Goal: Task Accomplishment & Management: Complete application form

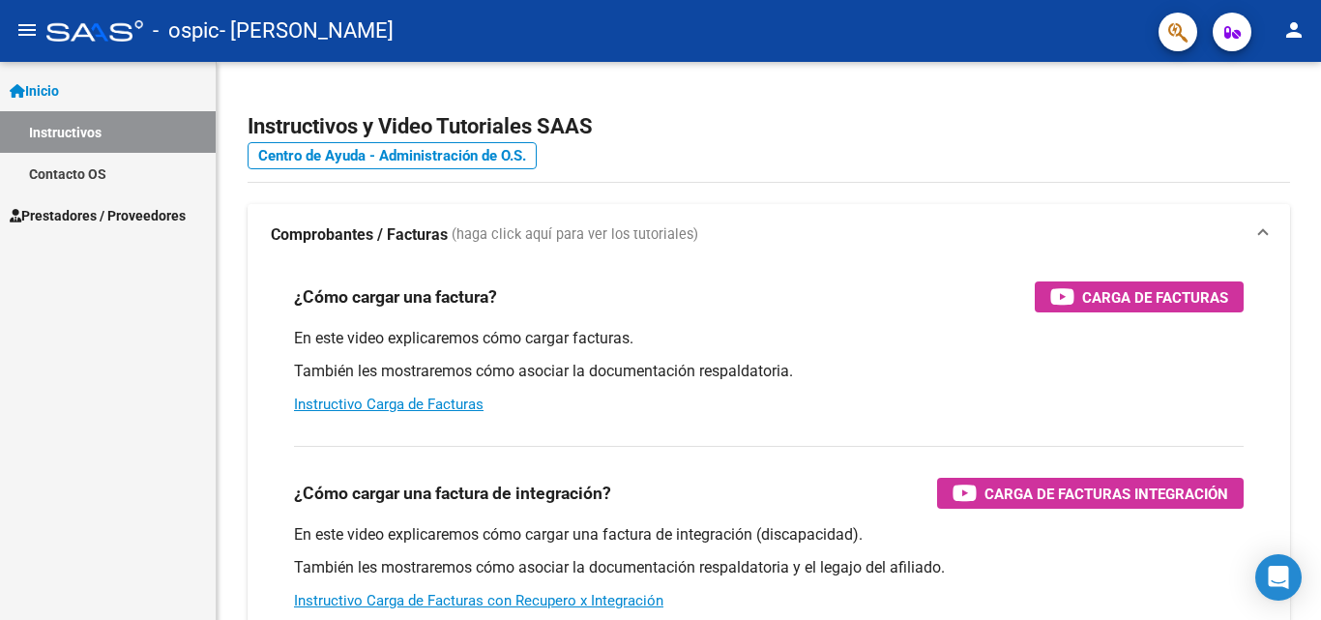
click at [648, 501] on div "¿Cómo cargar una factura de integración? Carga de Facturas Integración" at bounding box center [769, 493] width 950 height 31
click at [133, 221] on span "Prestadores / Proveedores" at bounding box center [98, 215] width 176 height 21
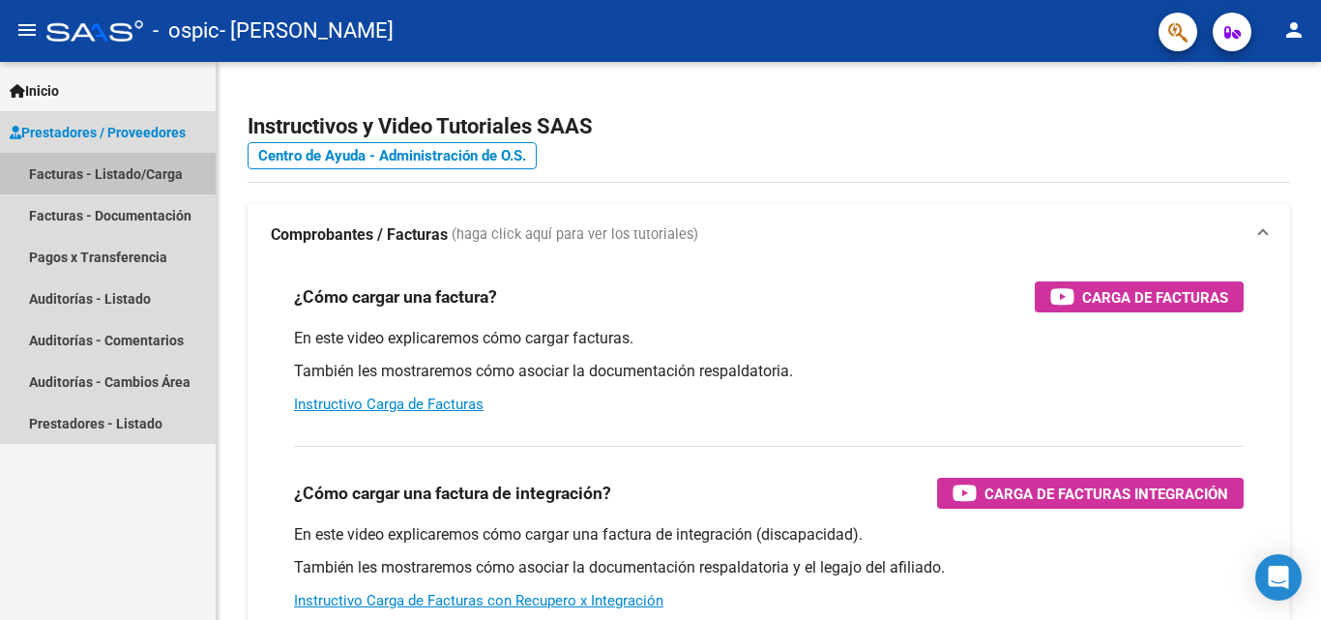
click at [136, 172] on link "Facturas - Listado/Carga" at bounding box center [108, 174] width 216 height 42
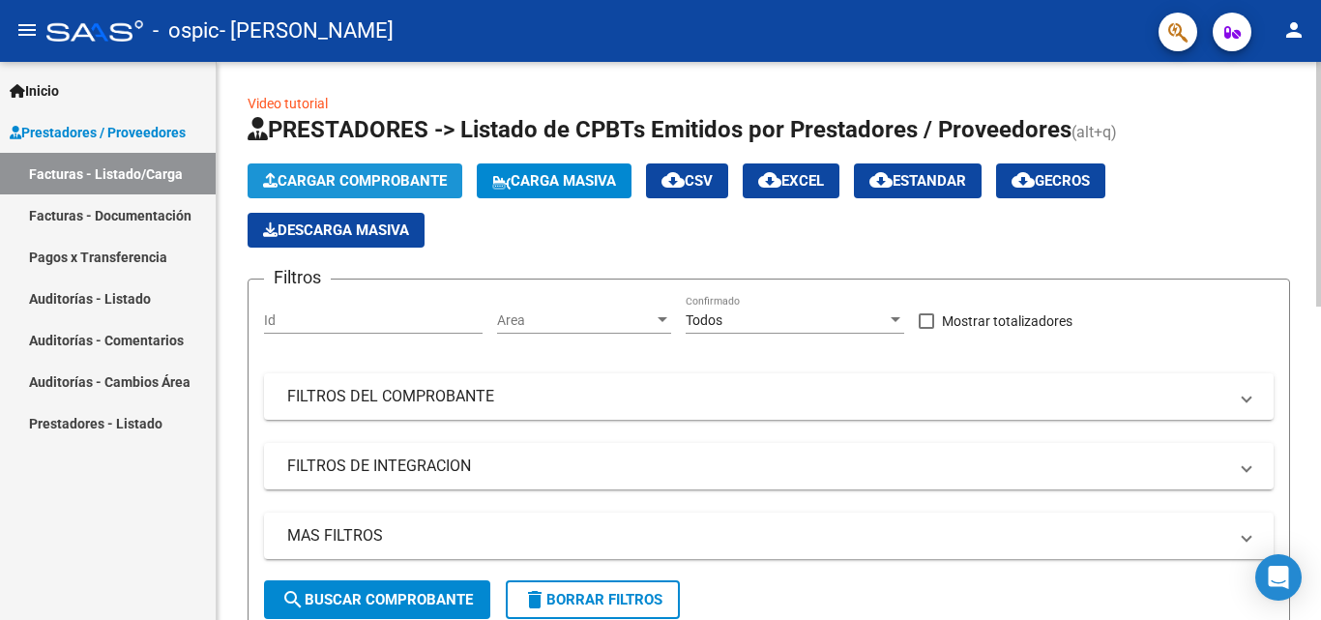
click at [430, 184] on span "Cargar Comprobante" at bounding box center [355, 180] width 184 height 17
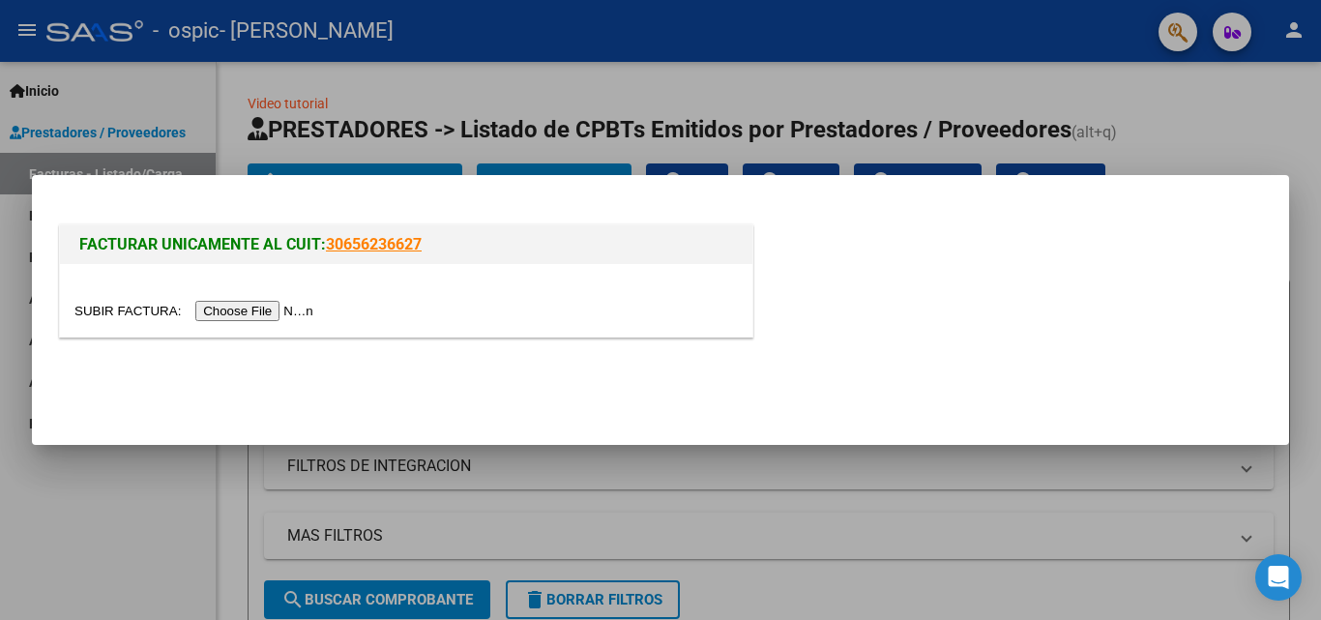
click at [284, 305] on input "file" at bounding box center [196, 311] width 245 height 20
click at [124, 384] on mat-dialog-actions at bounding box center [660, 384] width 1211 height 73
click at [96, 531] on div at bounding box center [660, 310] width 1321 height 620
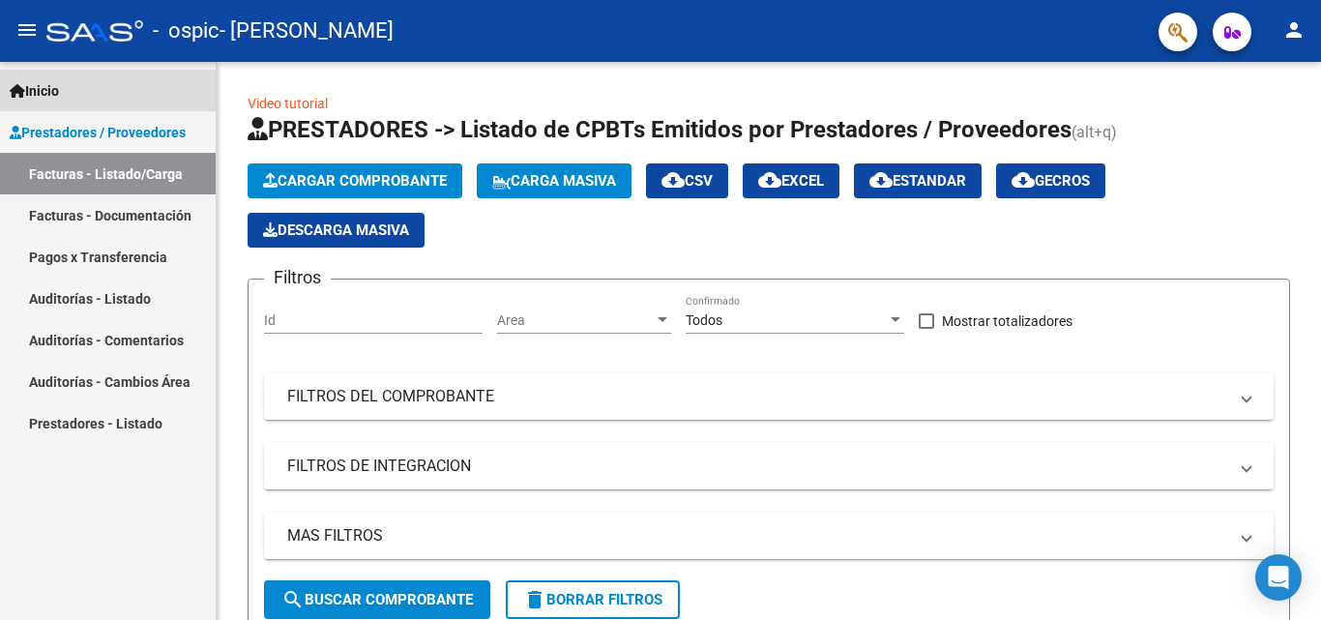
click at [32, 94] on span "Inicio" at bounding box center [34, 90] width 49 height 21
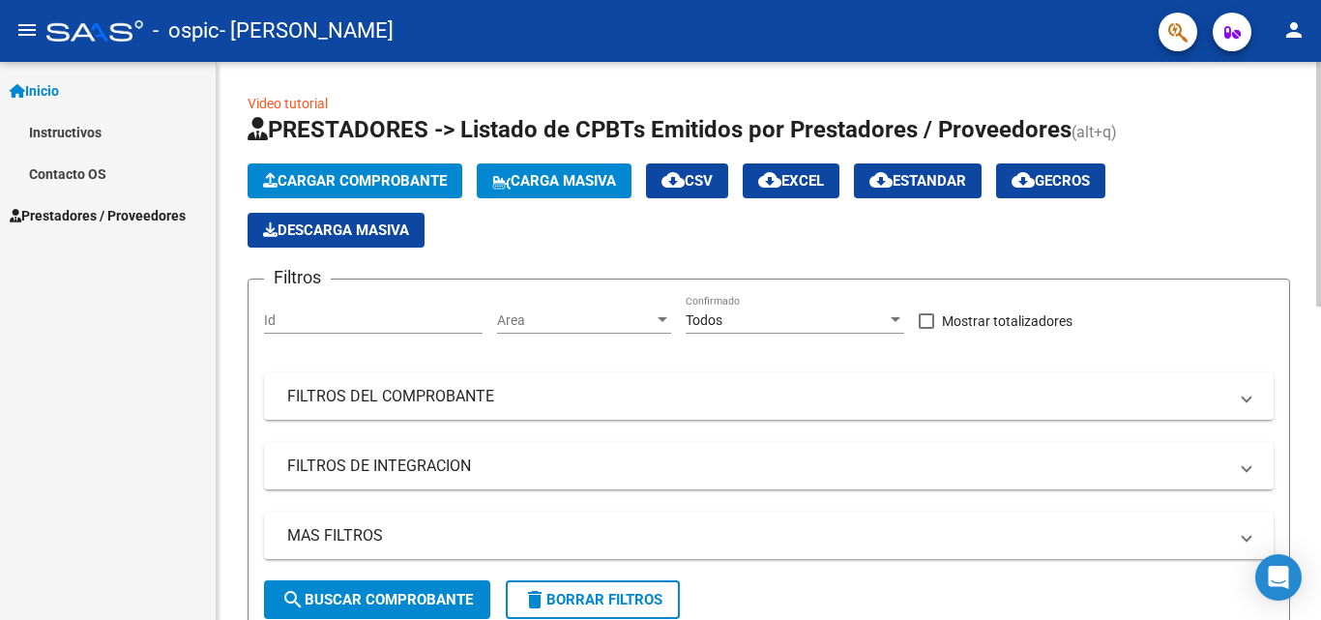
click at [279, 100] on link "Video tutorial" at bounding box center [288, 103] width 80 height 15
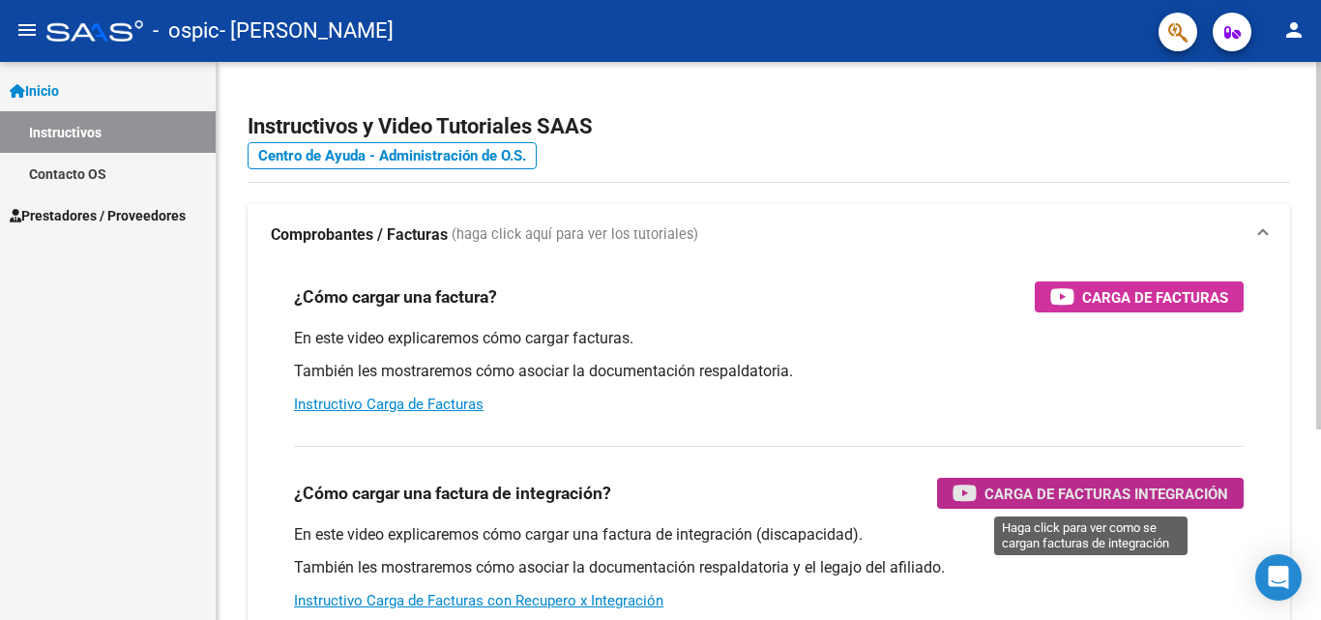
click at [1110, 493] on span "Carga de Facturas Integración" at bounding box center [1106, 494] width 244 height 24
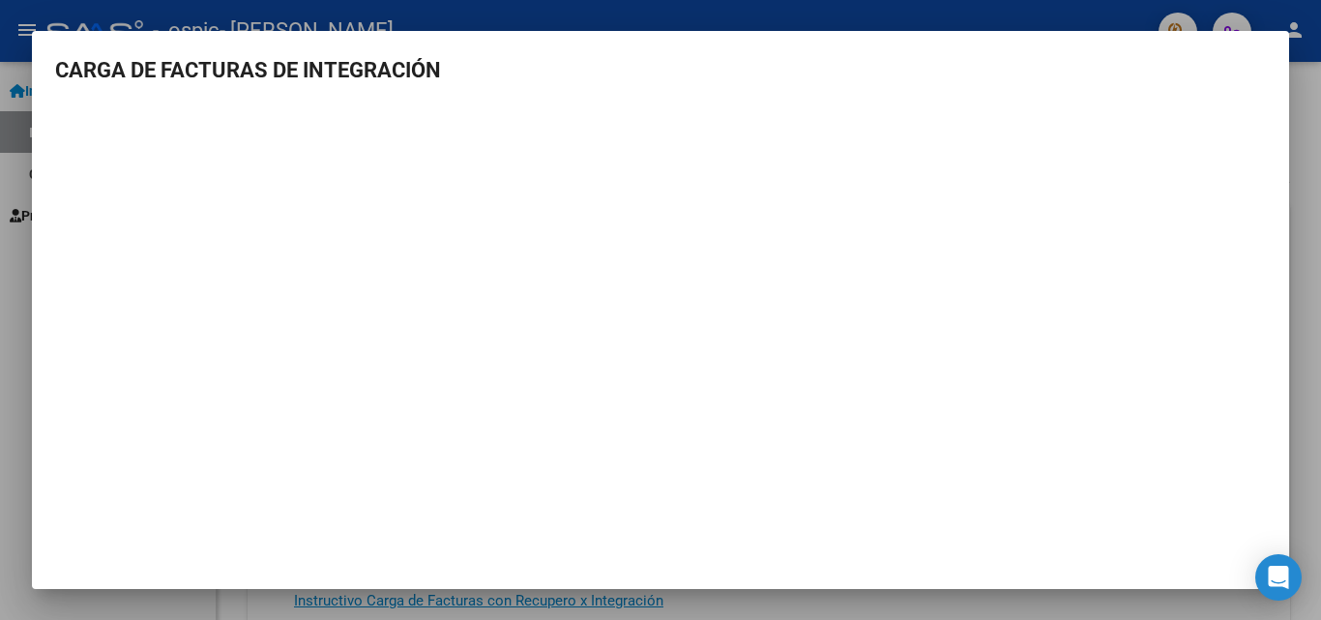
click at [28, 265] on div at bounding box center [660, 310] width 1321 height 620
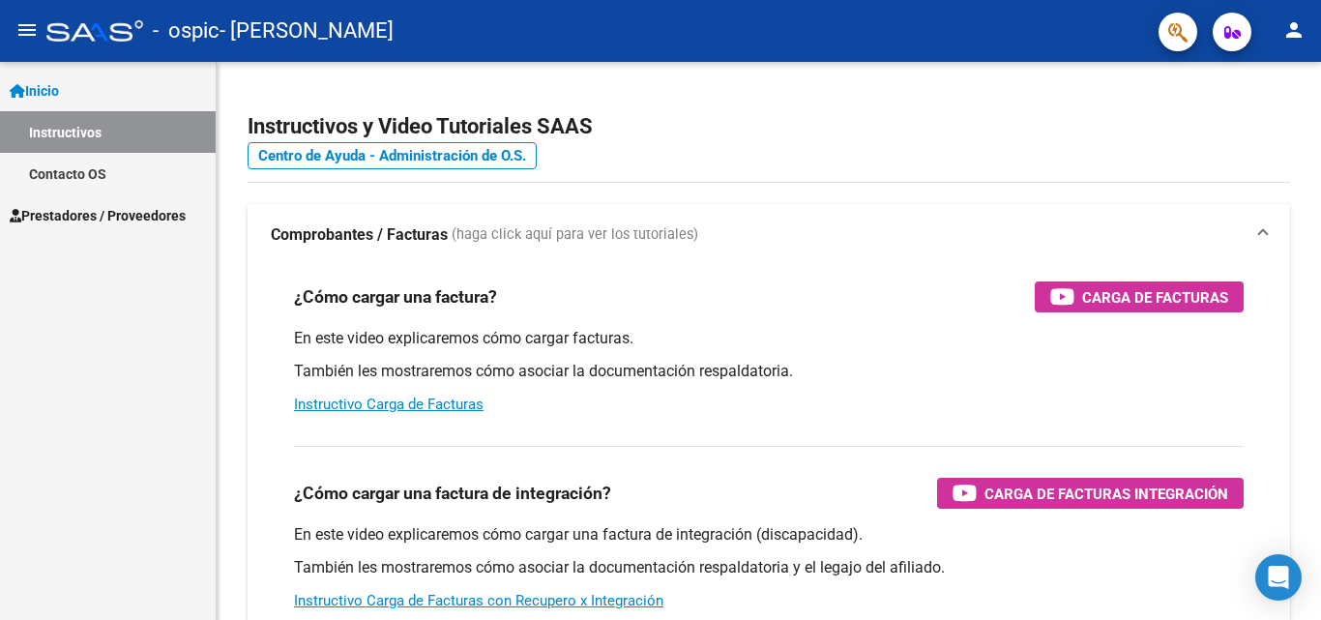
click at [28, 265] on div "Inicio Instructivos Contacto OS Prestadores / Proveedores Facturas - Listado/Ca…" at bounding box center [108, 341] width 216 height 558
click at [139, 211] on span "Prestadores / Proveedores" at bounding box center [98, 215] width 176 height 21
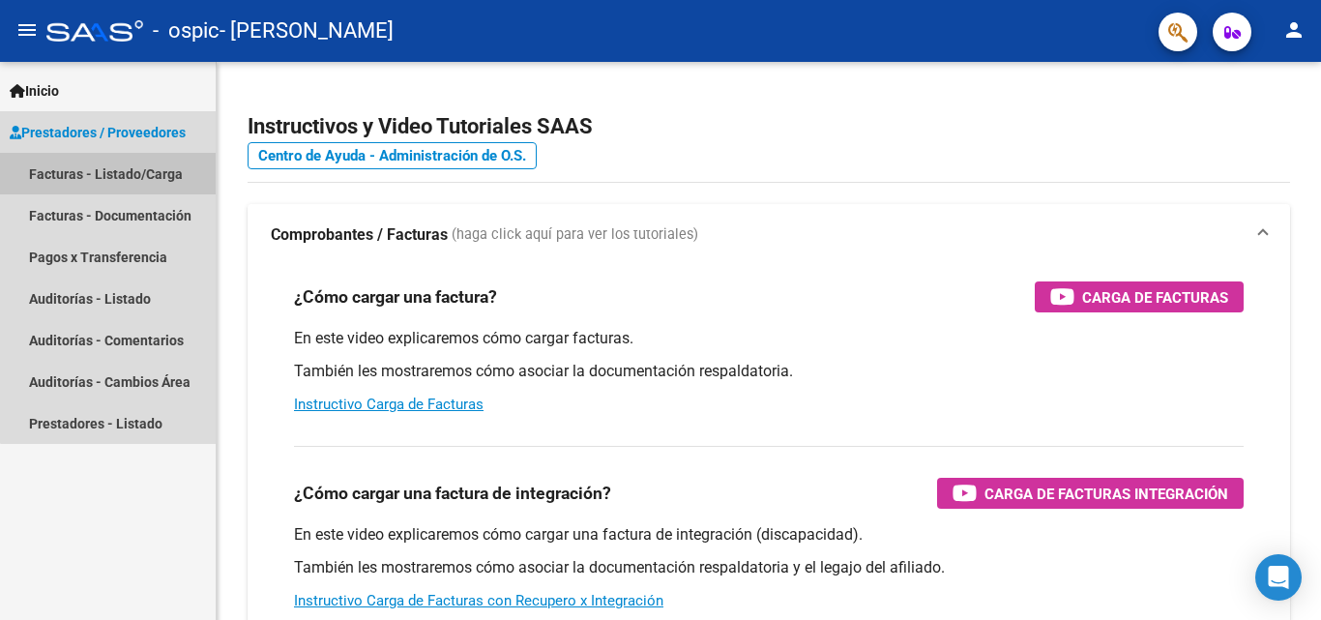
click at [165, 175] on link "Facturas - Listado/Carga" at bounding box center [108, 174] width 216 height 42
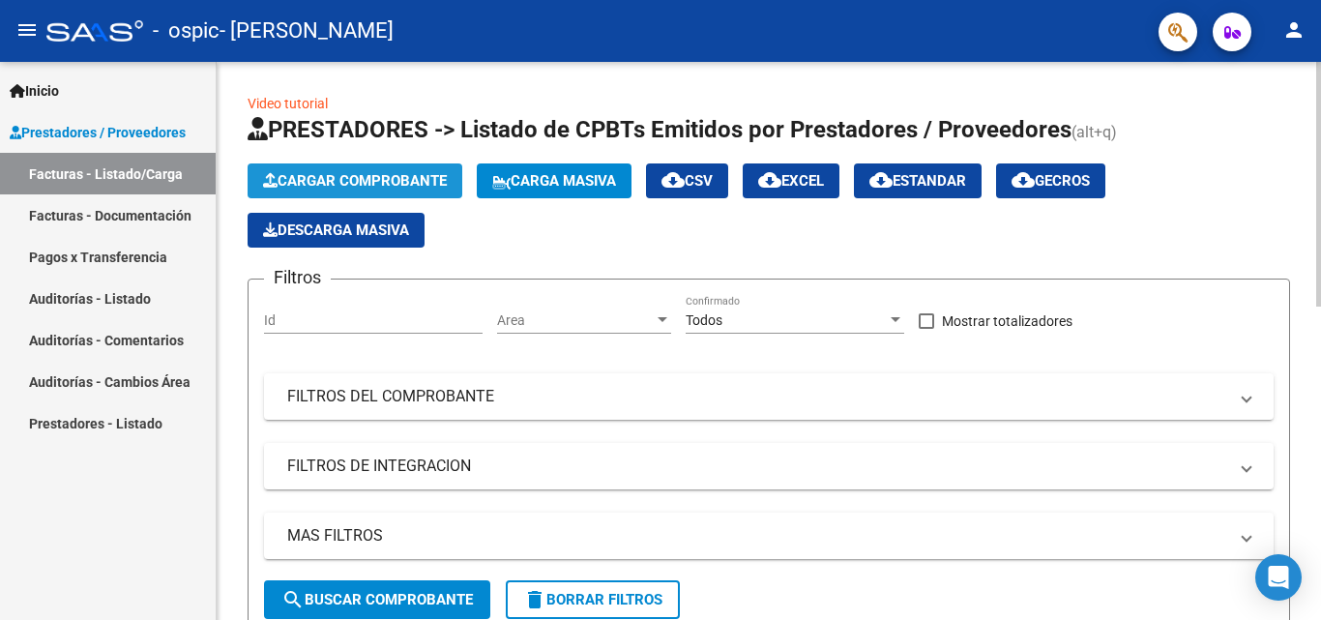
click at [382, 177] on span "Cargar Comprobante" at bounding box center [355, 180] width 184 height 17
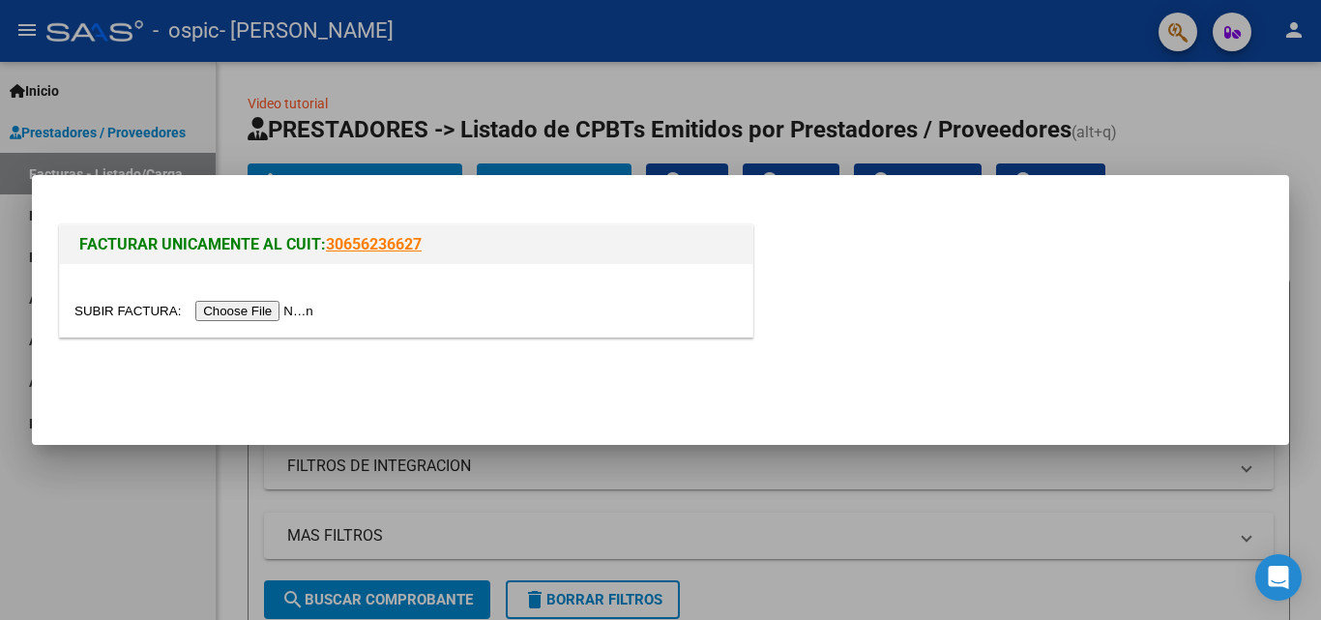
click at [236, 310] on input "file" at bounding box center [196, 311] width 245 height 20
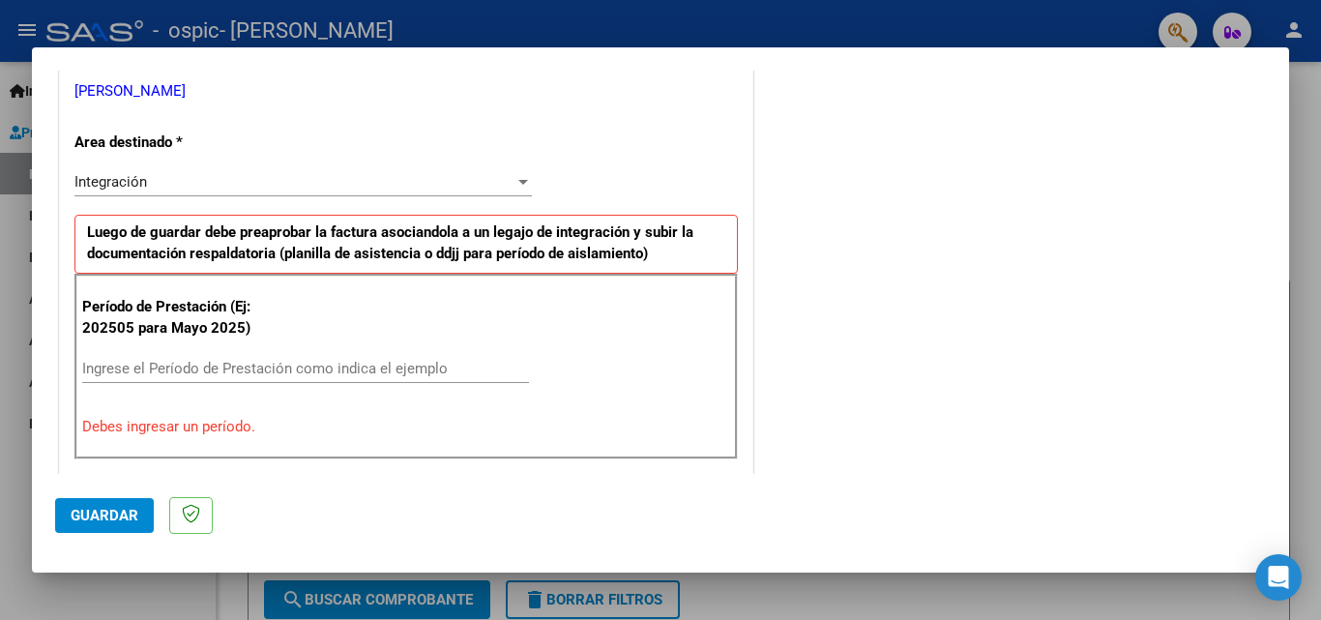
scroll to position [434, 0]
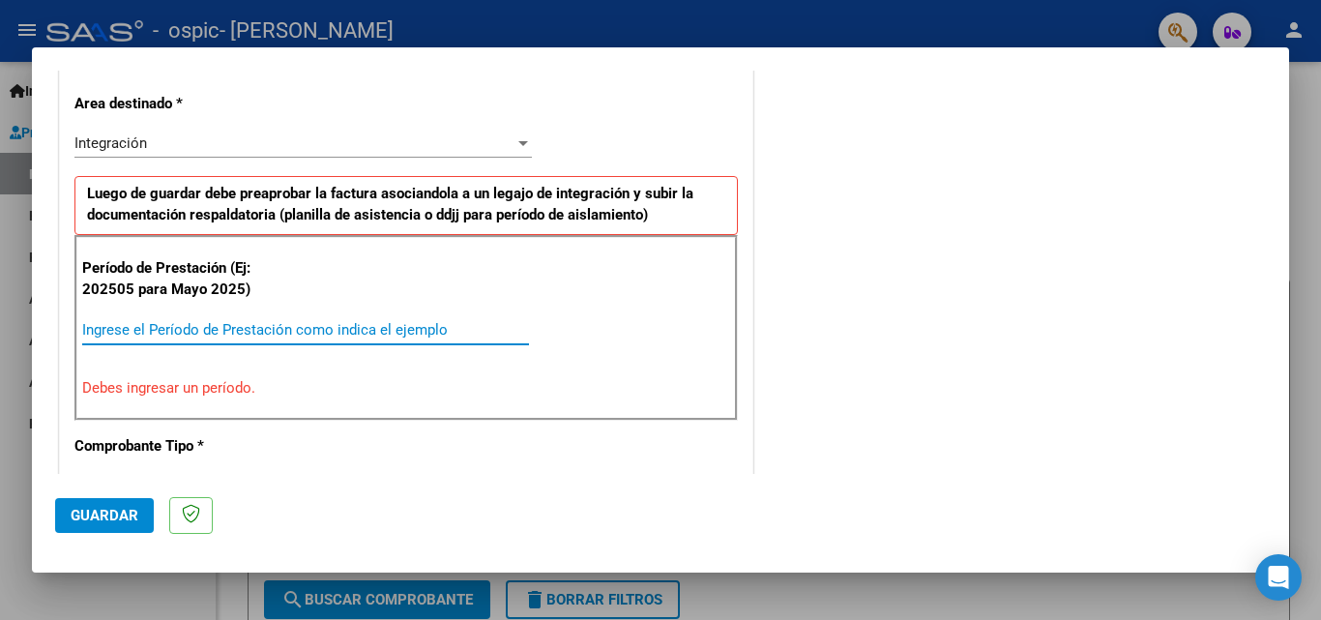
click at [86, 326] on input "Ingrese el Período de Prestación como indica el ejemplo" at bounding box center [305, 329] width 447 height 17
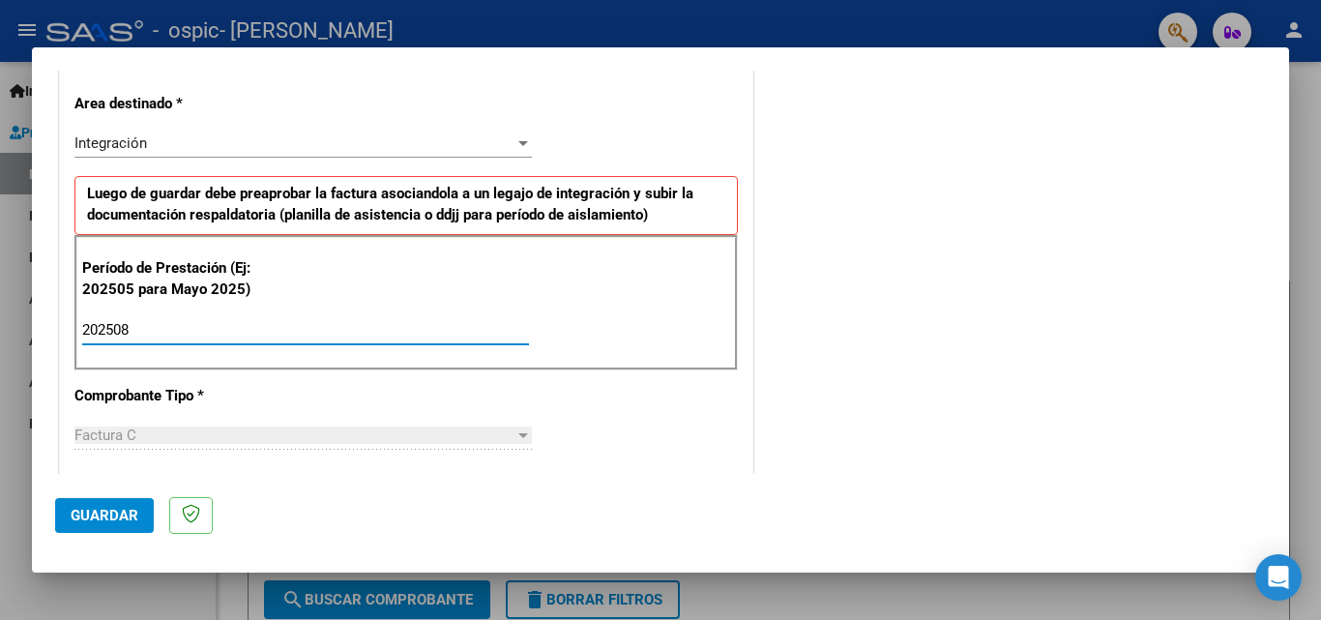
type input "202509"
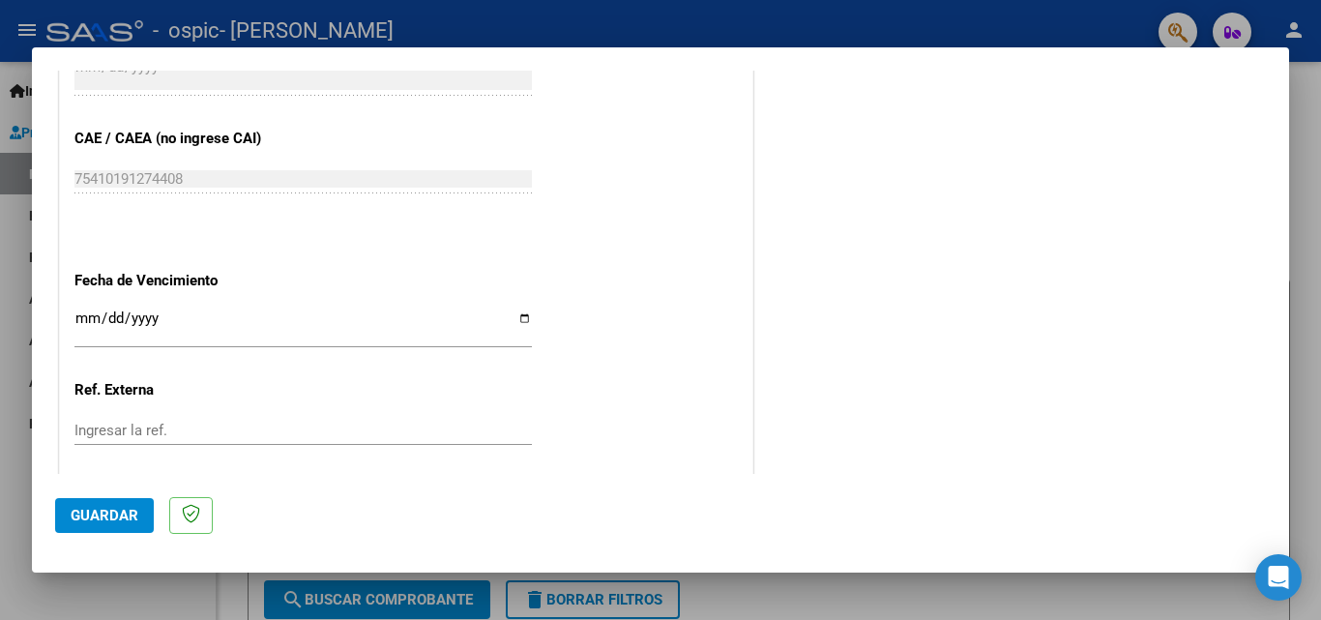
scroll to position [1299, 0]
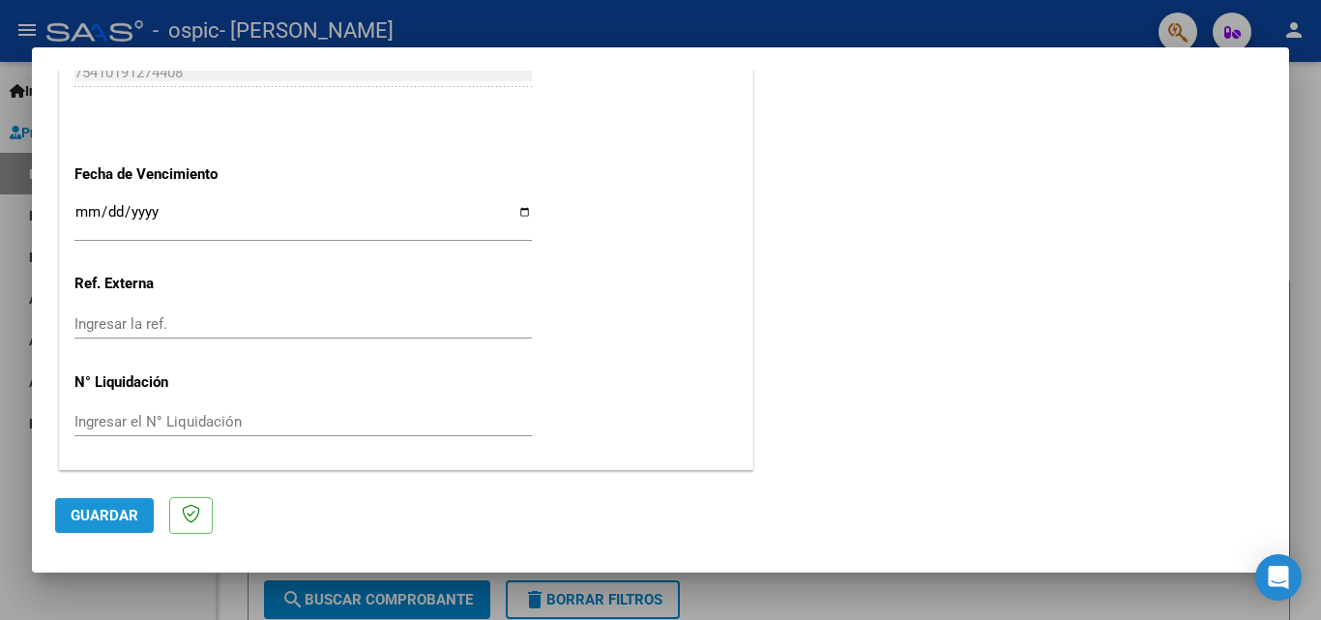
click at [97, 515] on span "Guardar" at bounding box center [105, 515] width 68 height 17
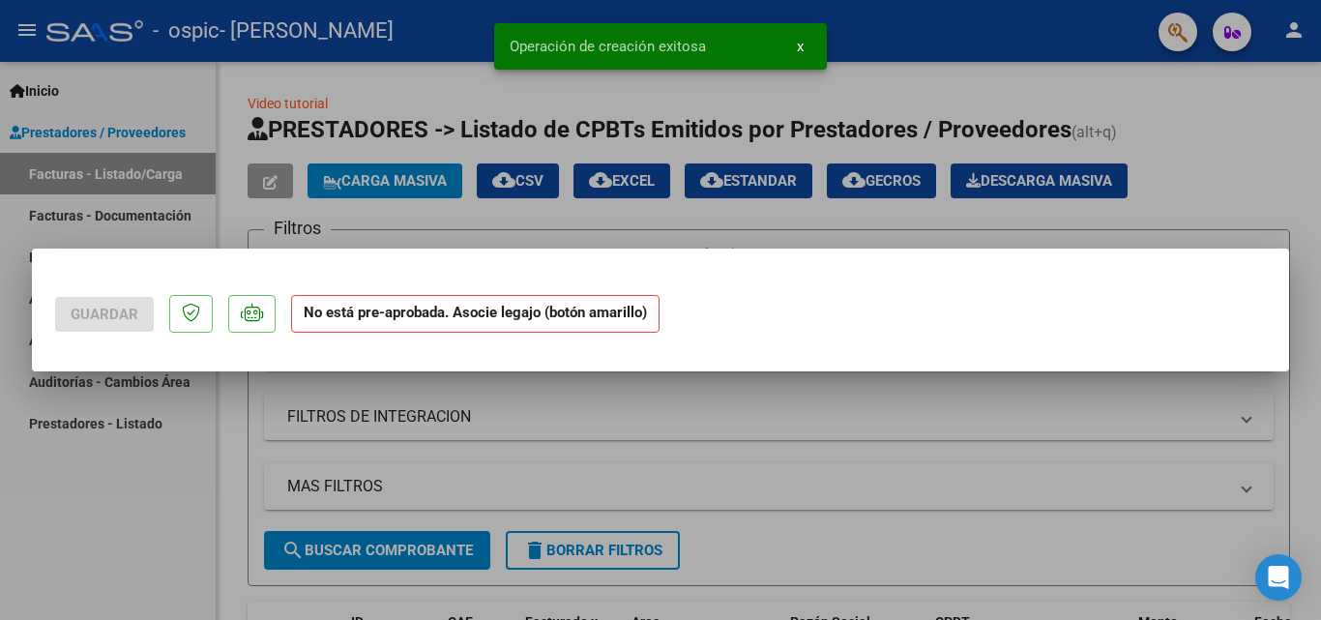
scroll to position [0, 0]
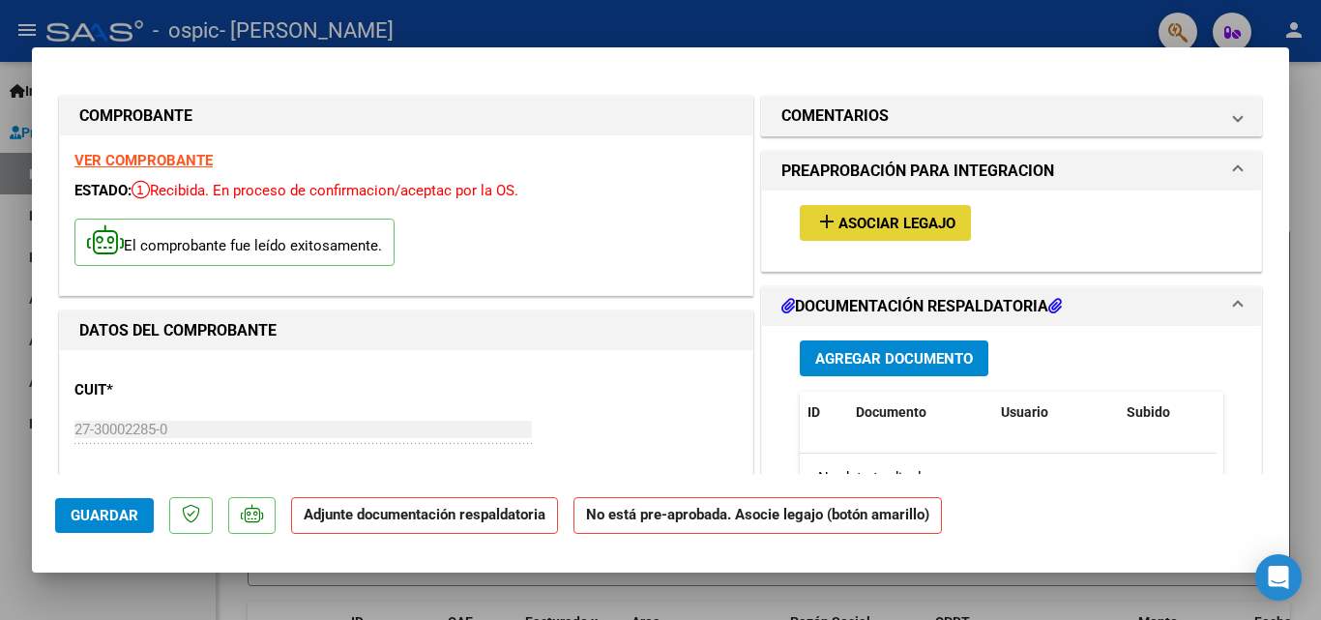
click at [879, 220] on span "Asociar Legajo" at bounding box center [896, 223] width 117 height 17
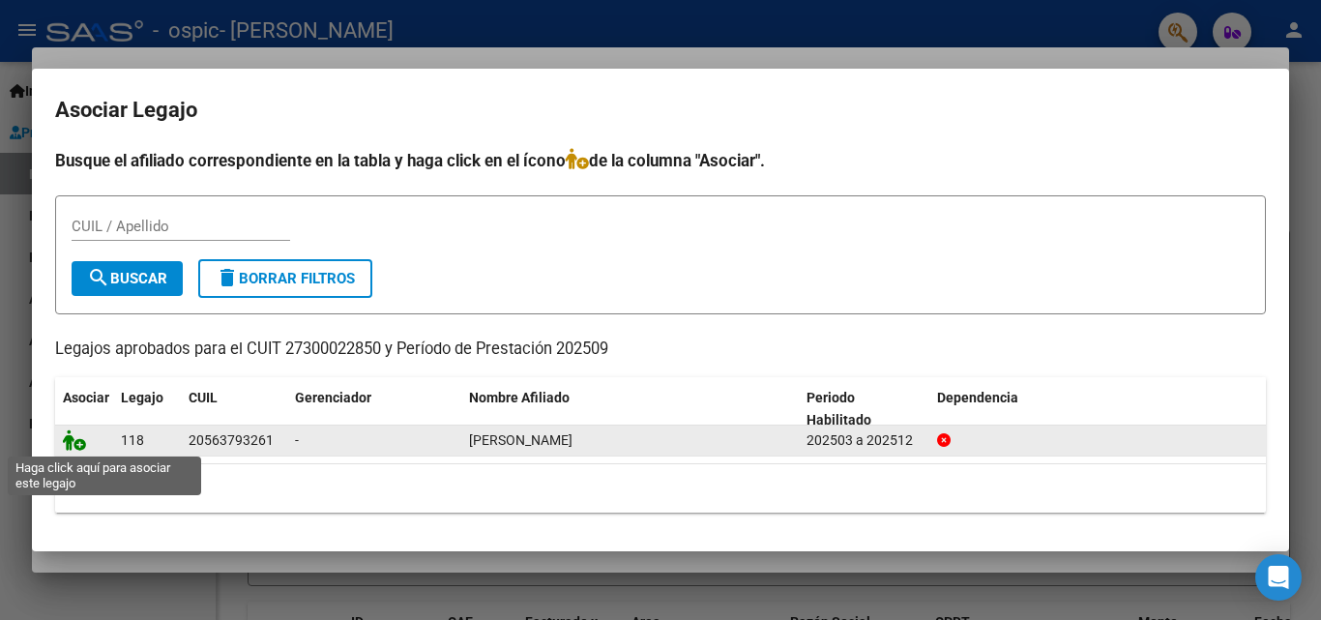
click at [78, 441] on icon at bounding box center [74, 439] width 23 height 21
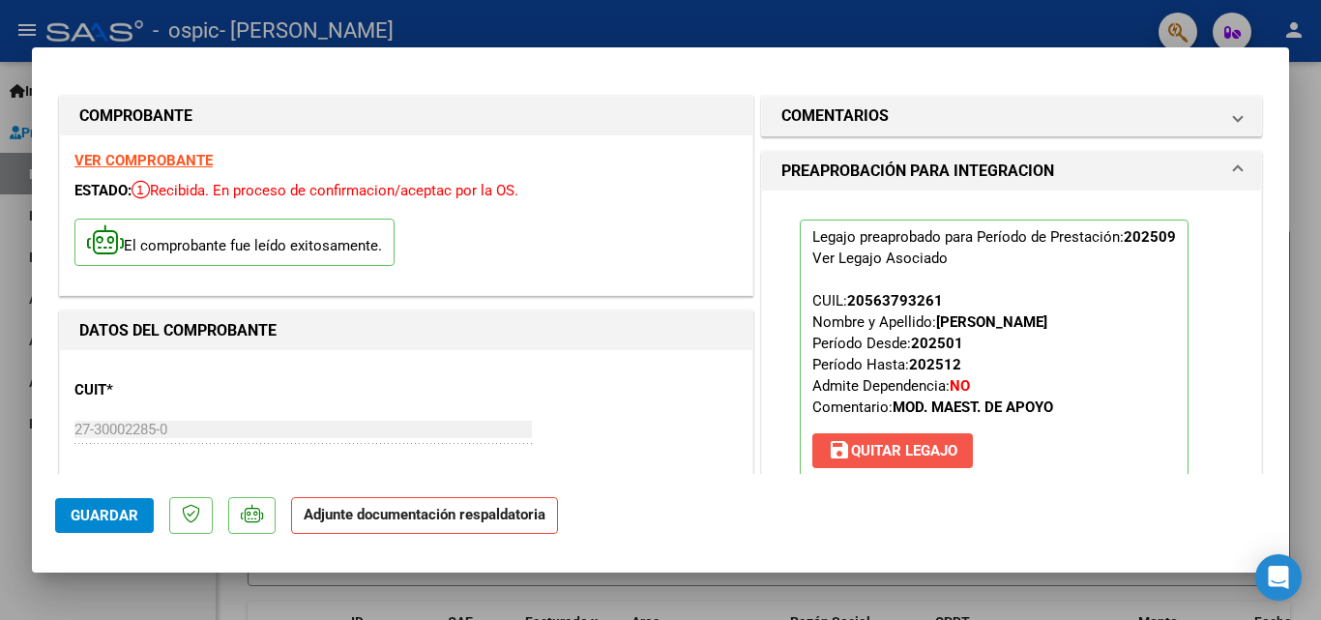
click at [899, 454] on span "save [PERSON_NAME]" at bounding box center [893, 450] width 130 height 17
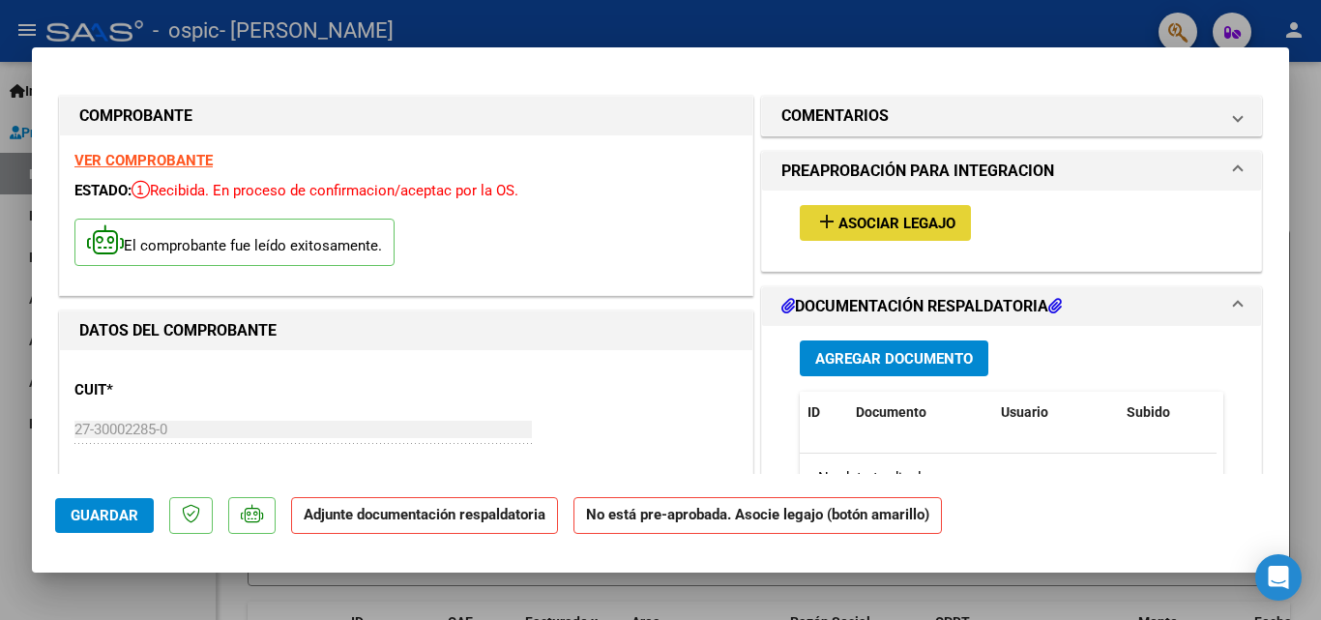
click at [902, 225] on span "Asociar Legajo" at bounding box center [896, 223] width 117 height 17
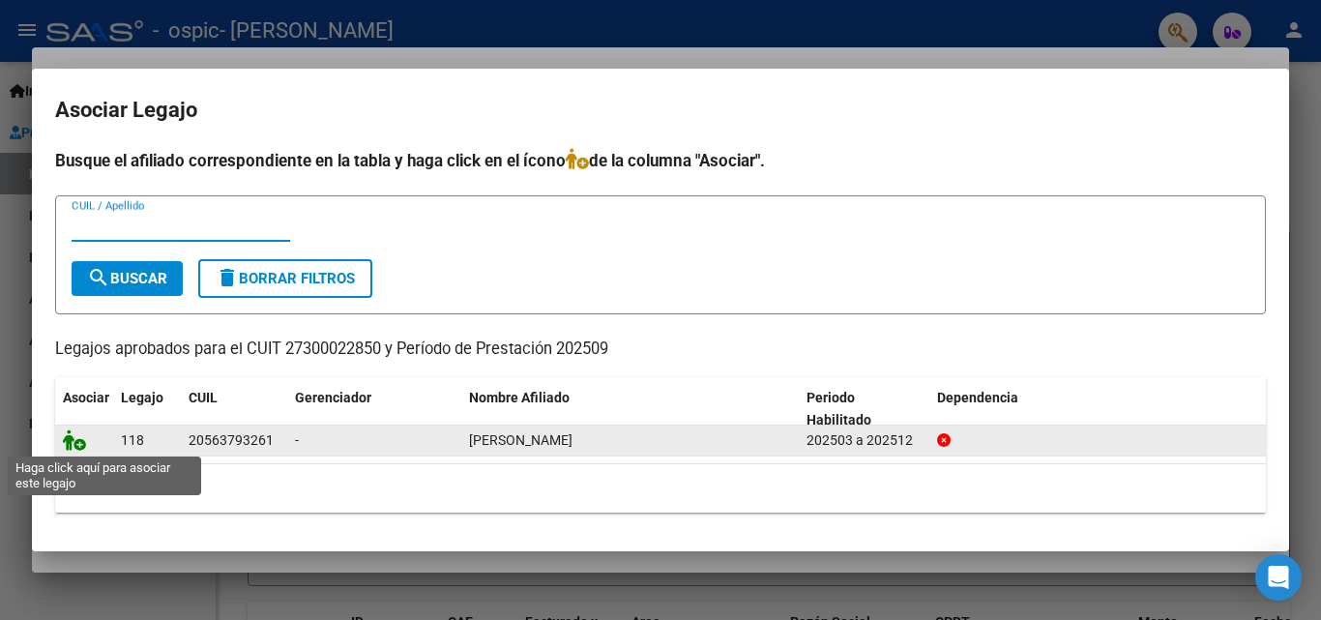
click at [77, 444] on icon at bounding box center [74, 439] width 23 height 21
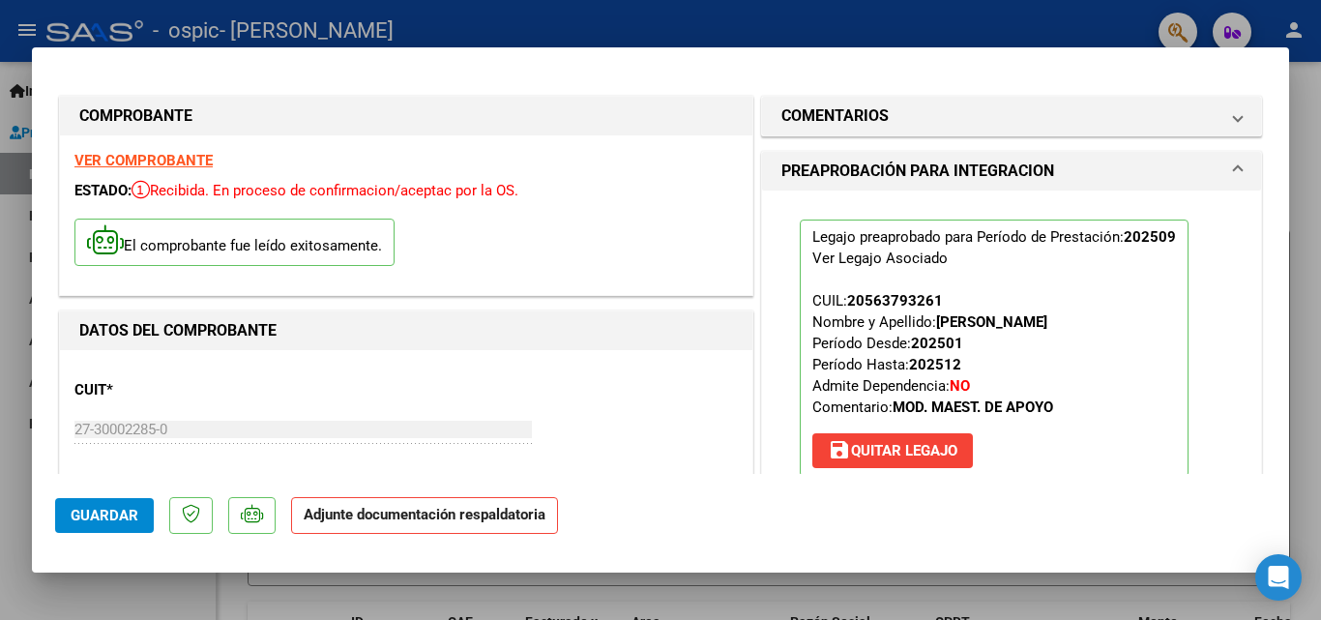
scroll to position [352, 0]
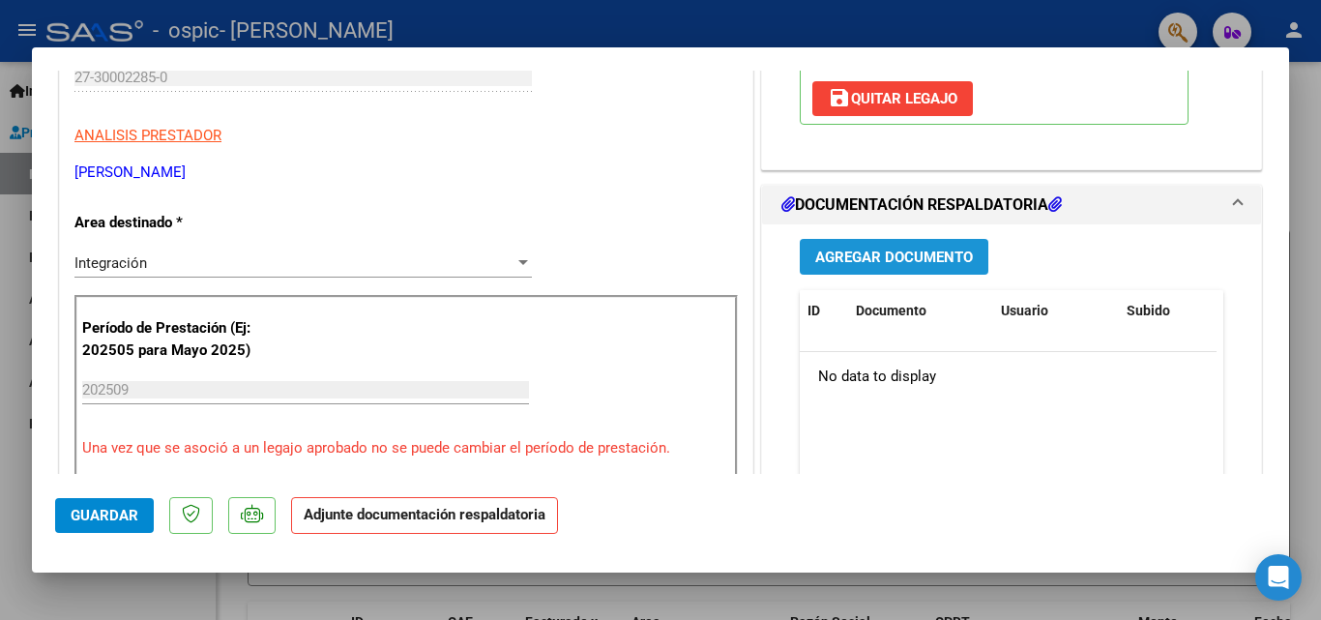
click at [834, 258] on span "Agregar Documento" at bounding box center [894, 257] width 158 height 17
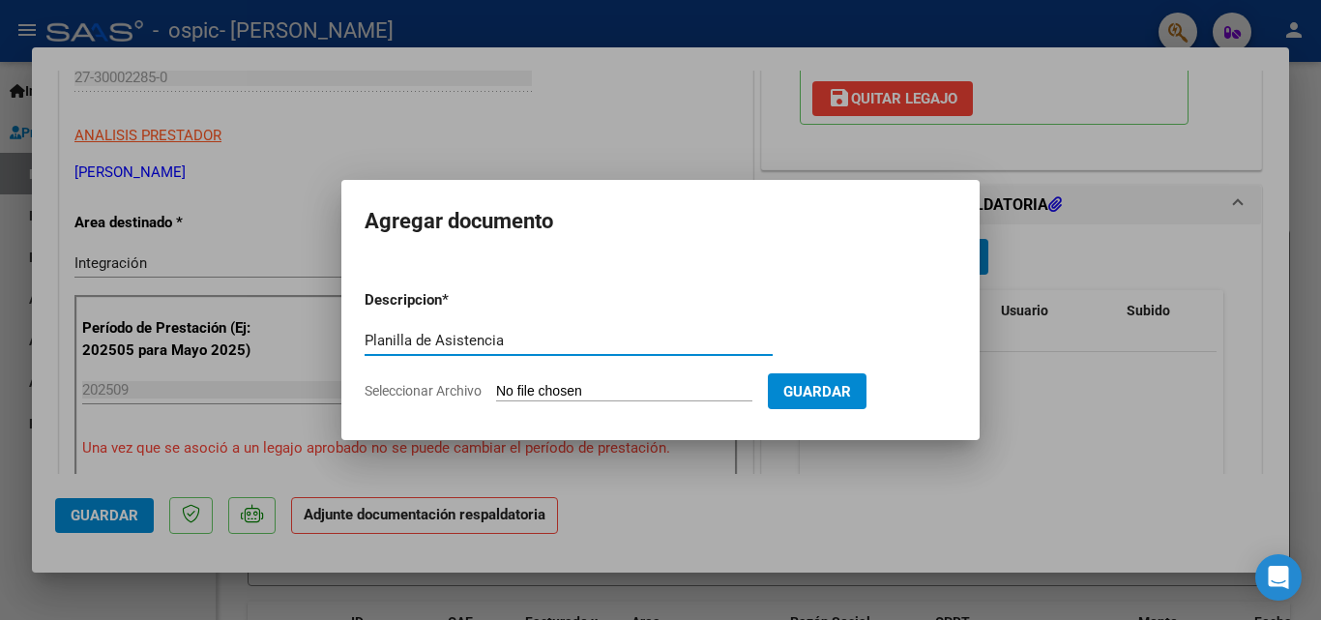
type input "Planilla de Asistencia"
click at [428, 394] on span "Seleccionar Archivo" at bounding box center [423, 390] width 117 height 15
click at [496, 394] on input "Seleccionar Archivo" at bounding box center [624, 392] width 256 height 18
type input "C:\fakepath\PlanillaAsistenciaSep25.jpeg"
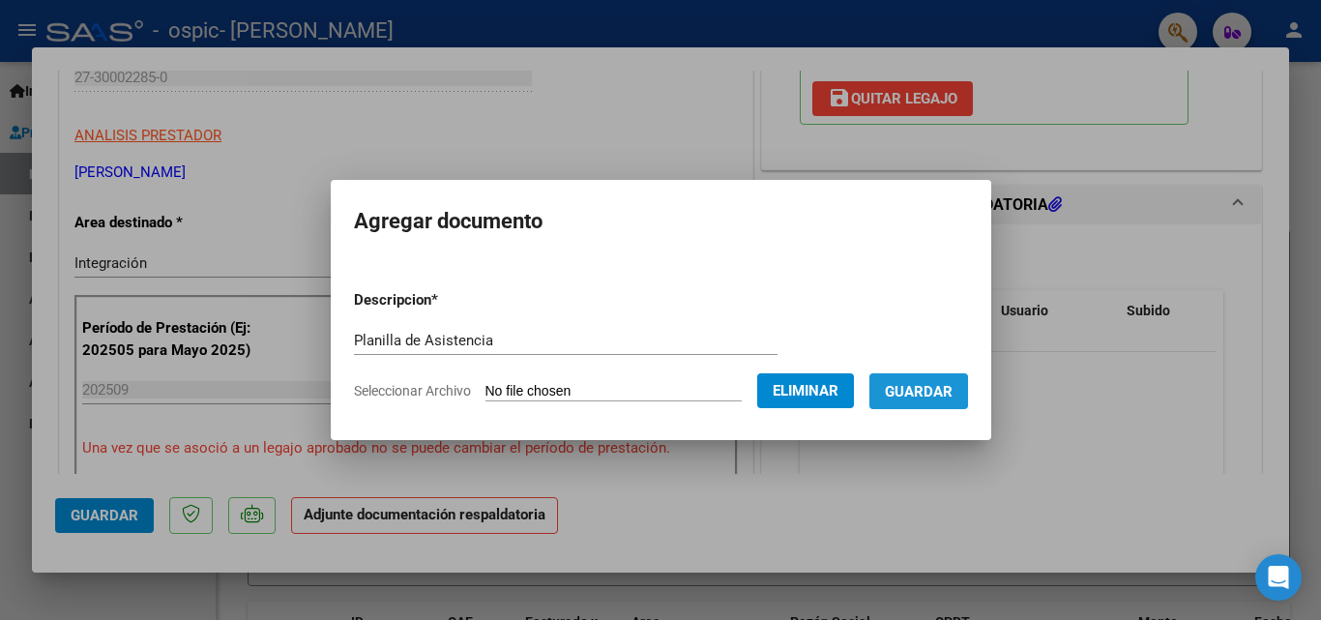
click at [953, 390] on span "Guardar" at bounding box center [919, 391] width 68 height 17
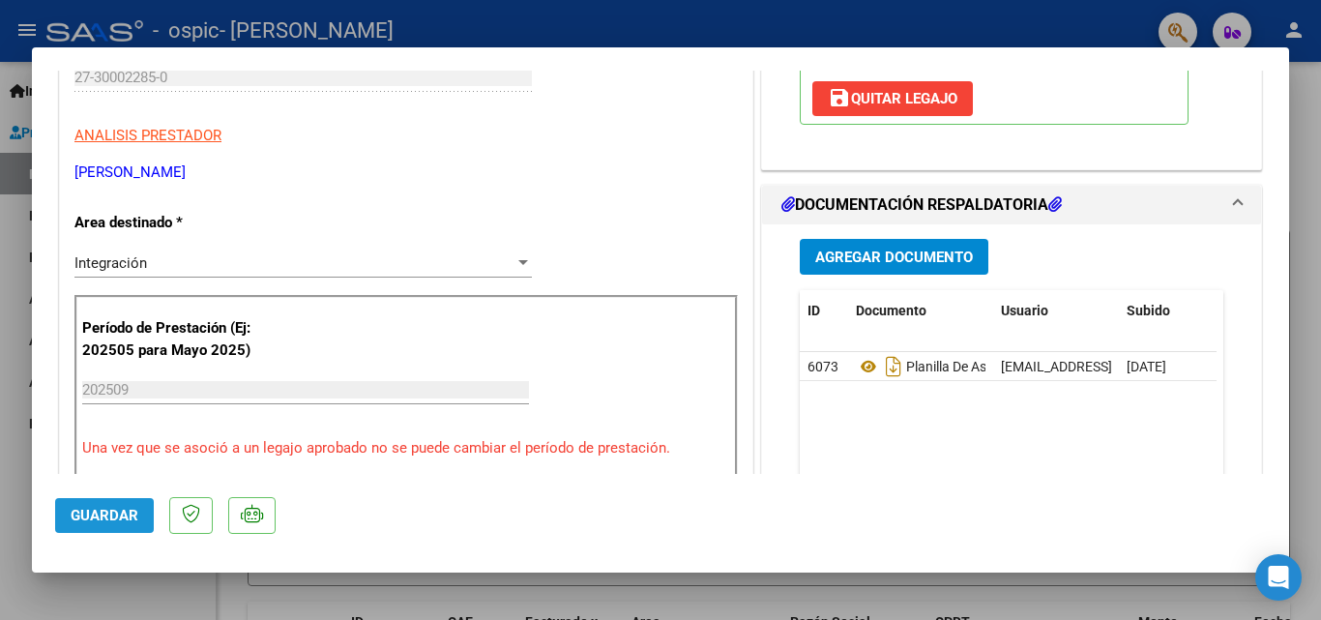
click at [90, 519] on span "Guardar" at bounding box center [105, 515] width 68 height 17
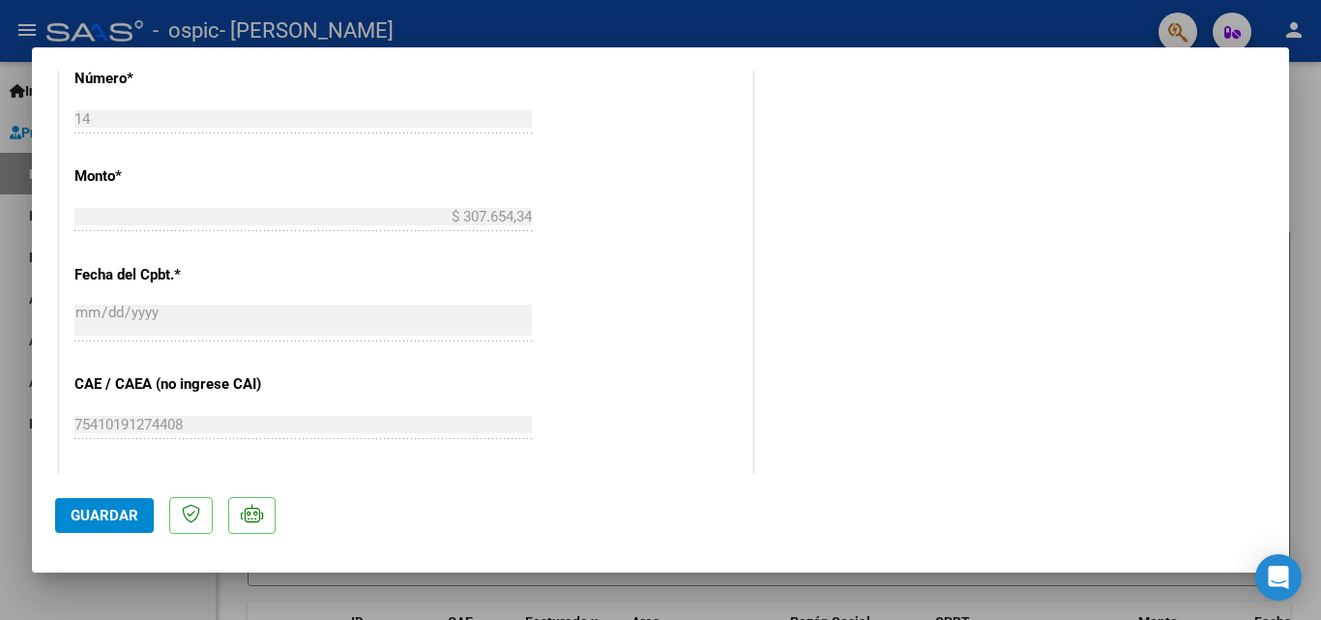
scroll to position [624, 0]
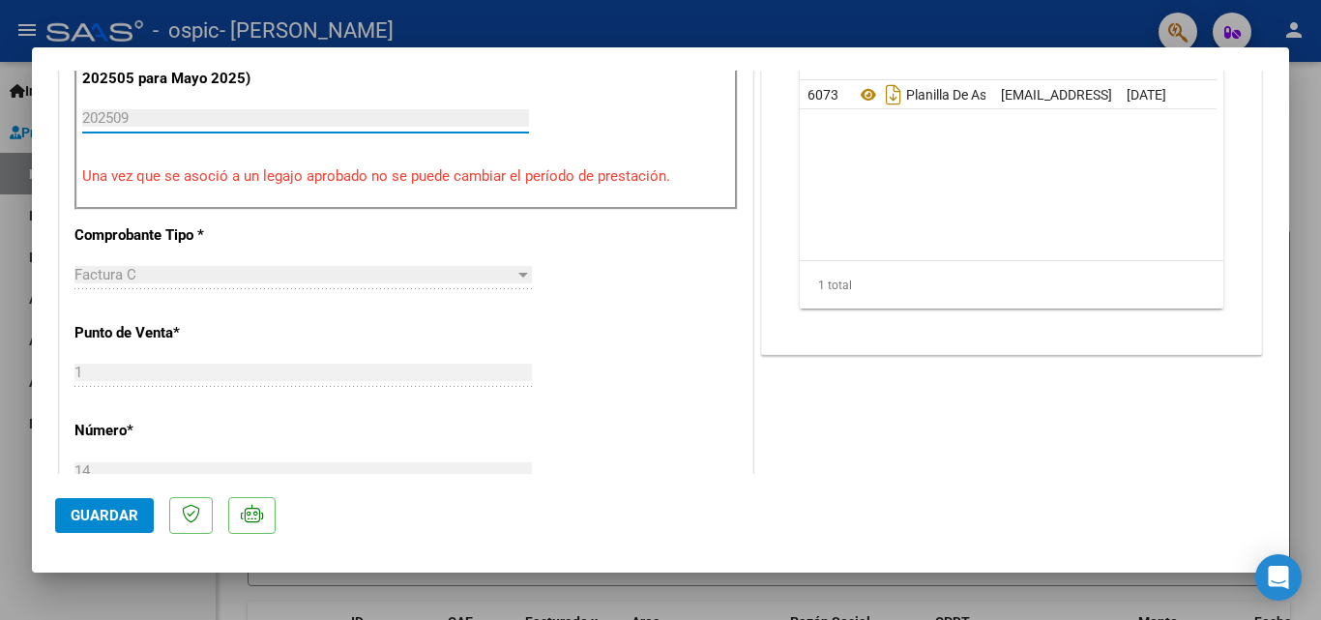
click at [129, 118] on input "202509" at bounding box center [305, 117] width 447 height 17
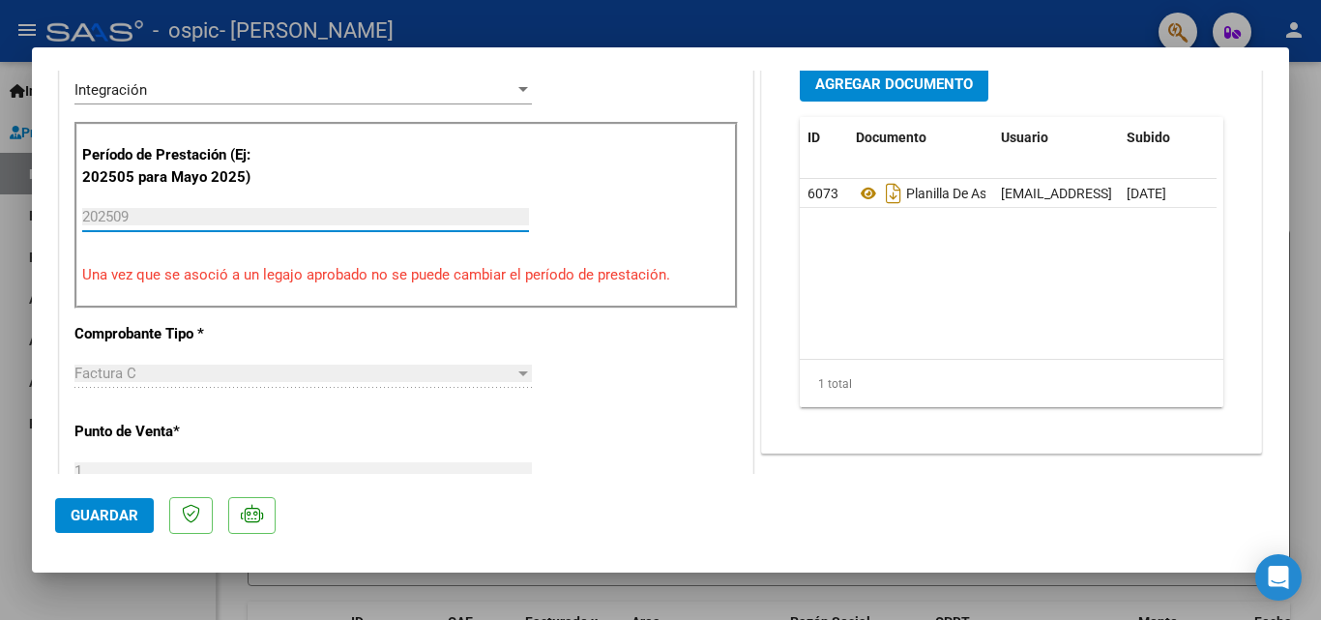
scroll to position [482, 0]
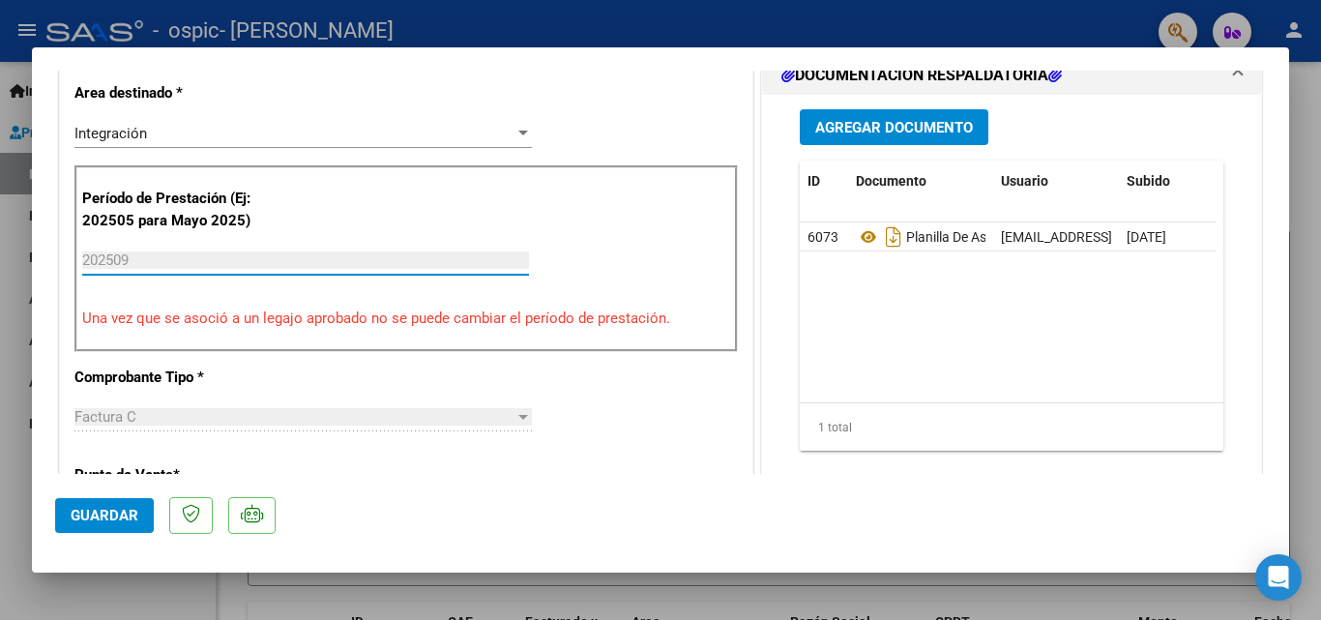
drag, startPoint x: 129, startPoint y: 118, endPoint x: 71, endPoint y: 245, distance: 139.3
click at [71, 245] on div "CUIT * 27-30002285-0 Ingresar CUIT ANALISIS PRESTADOR MODOLO [PERSON_NAME] ARCA…" at bounding box center [406, 591] width 692 height 1447
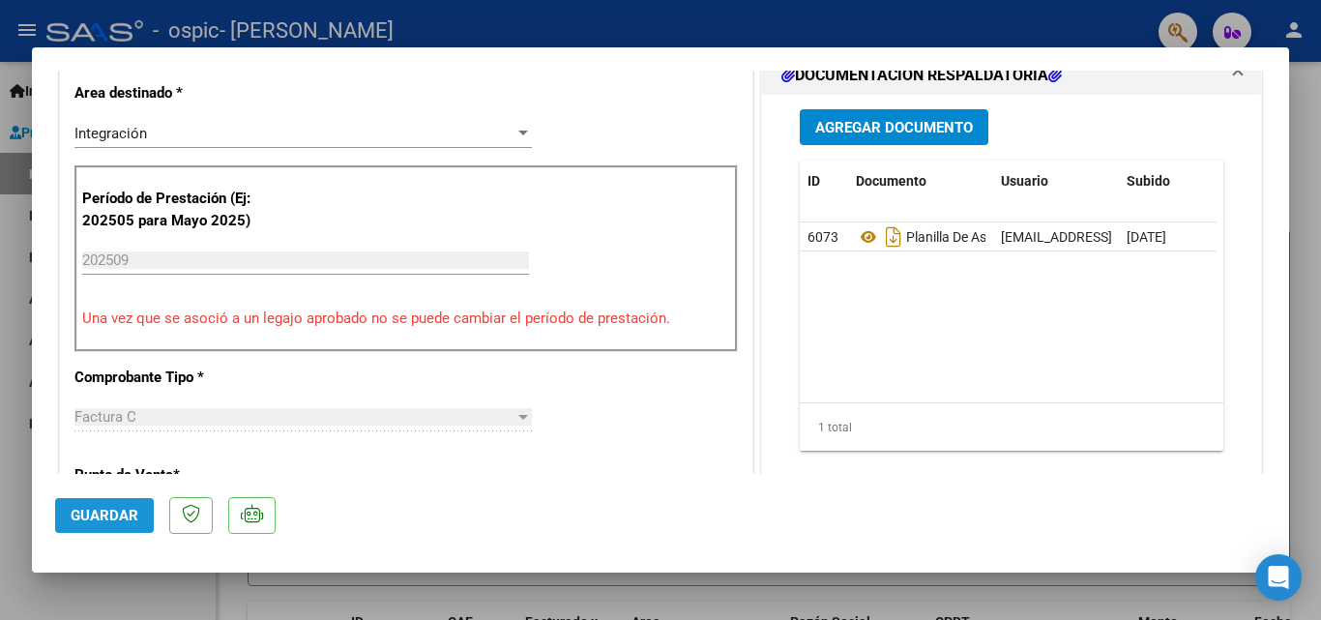
click at [120, 518] on span "Guardar" at bounding box center [105, 515] width 68 height 17
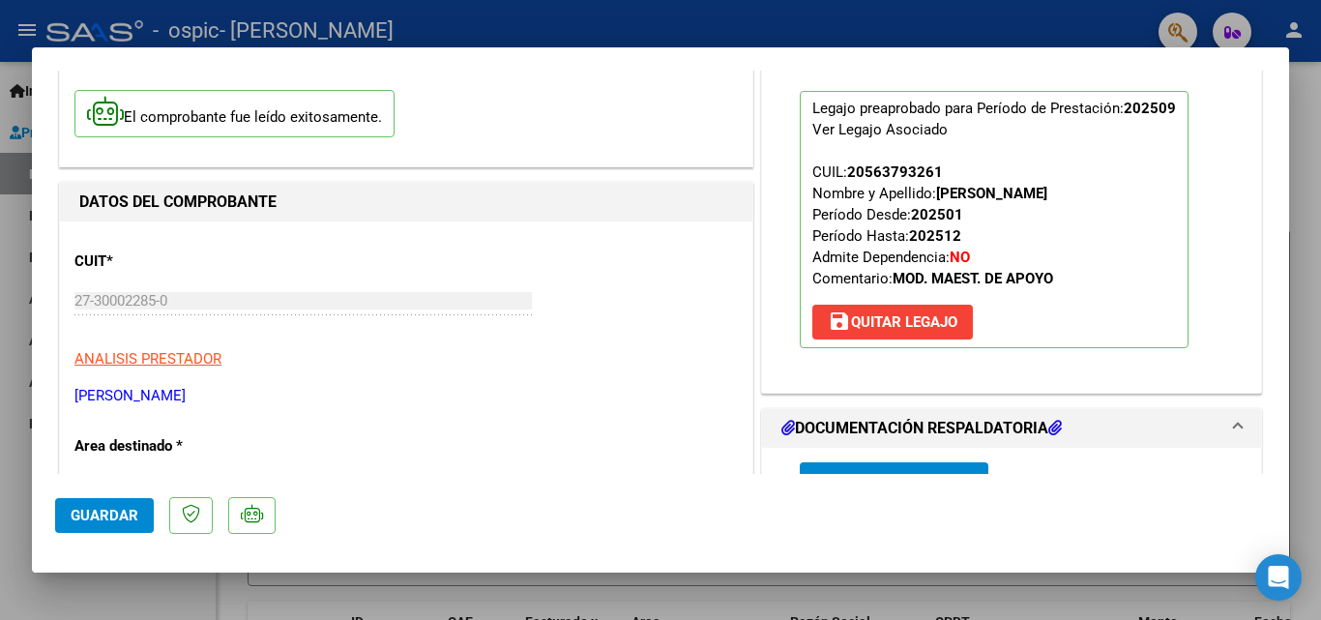
scroll to position [481, 0]
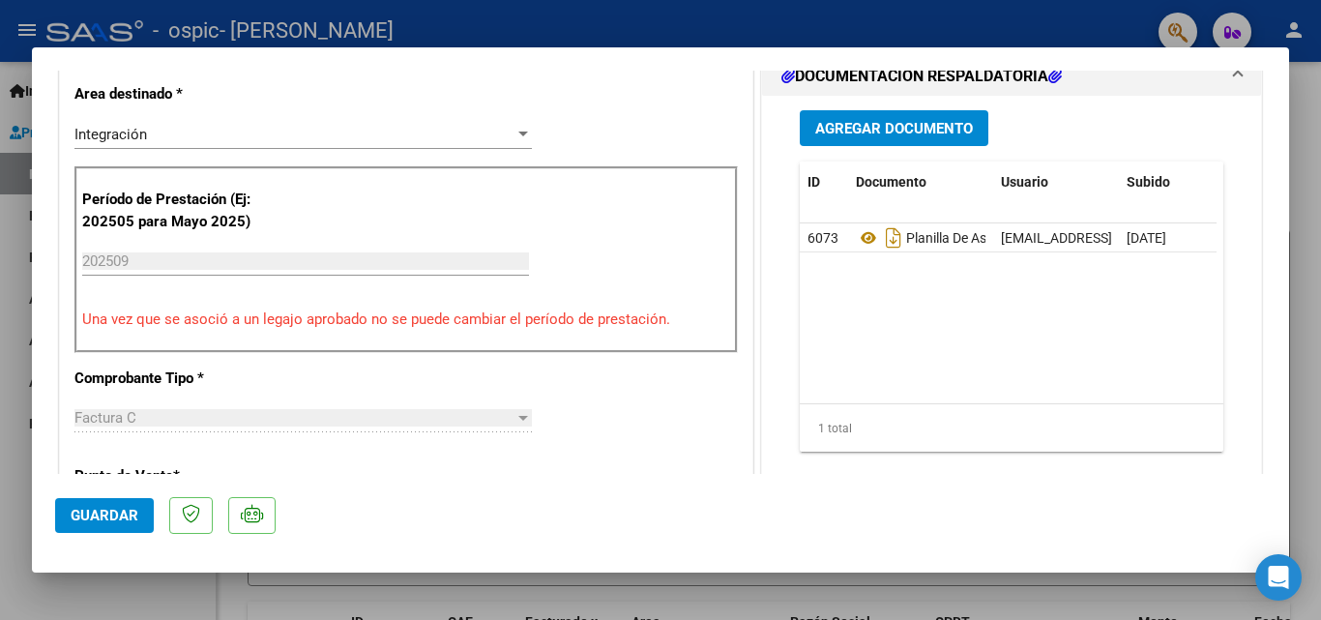
click at [213, 398] on div "CUIT * 27-30002285-0 Ingresar CUIT ANALISIS PRESTADOR MODOLO [PERSON_NAME] ARCA…" at bounding box center [406, 592] width 692 height 1447
click at [308, 431] on div "Factura C Seleccionar Tipo" at bounding box center [302, 417] width 457 height 29
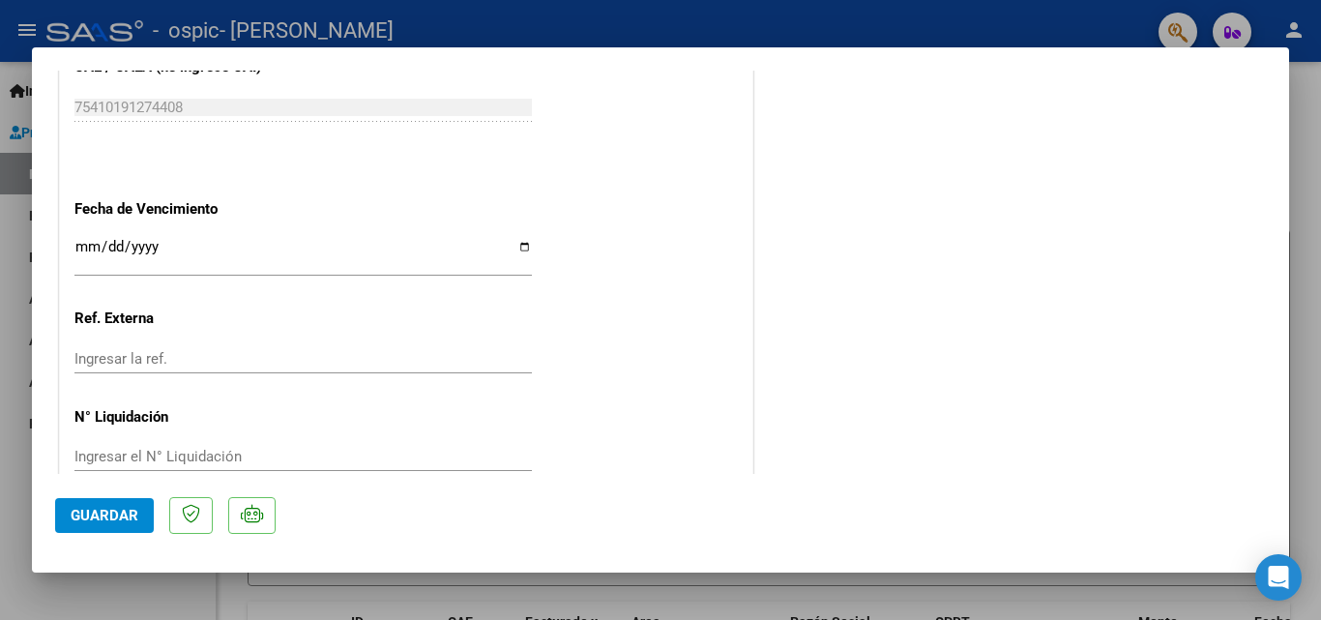
scroll to position [1328, 0]
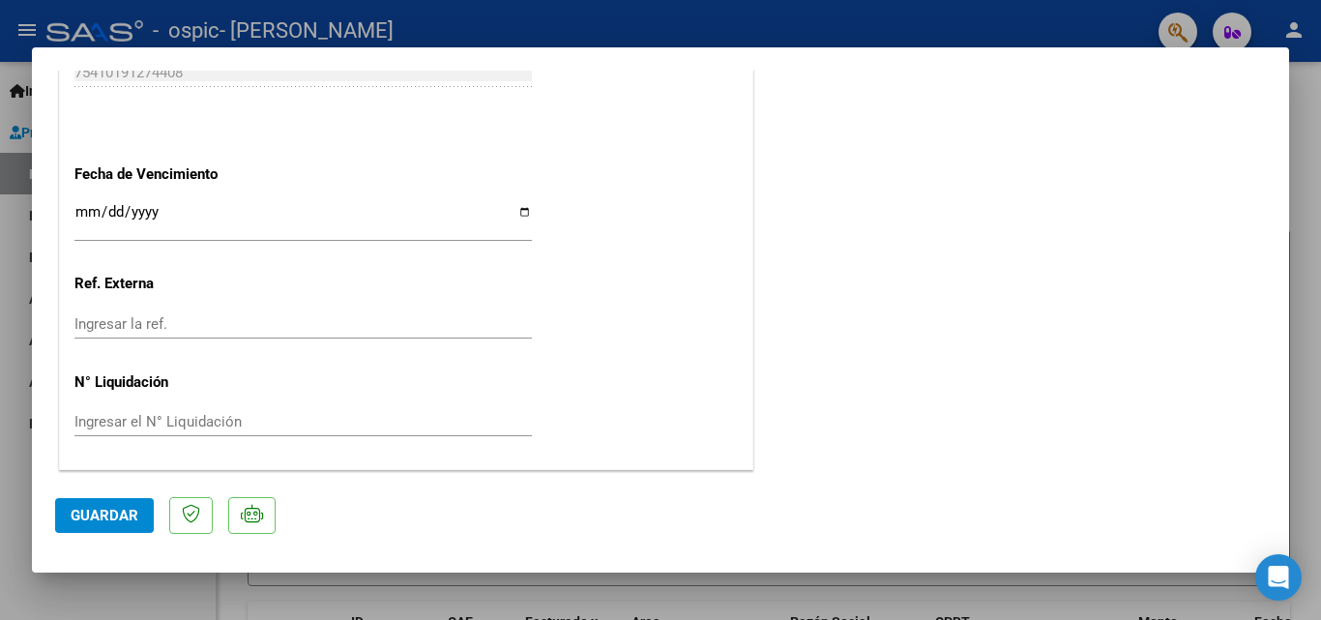
click at [88, 514] on span "Guardar" at bounding box center [105, 515] width 68 height 17
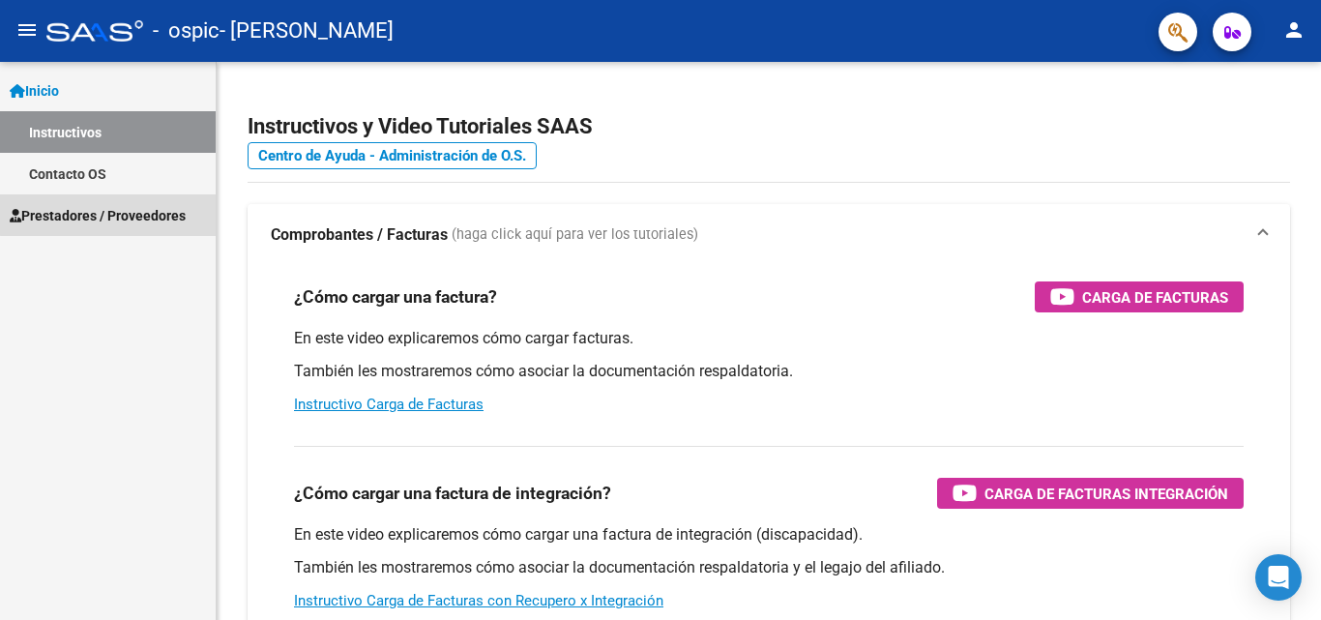
click at [111, 202] on link "Prestadores / Proveedores" at bounding box center [108, 215] width 216 height 42
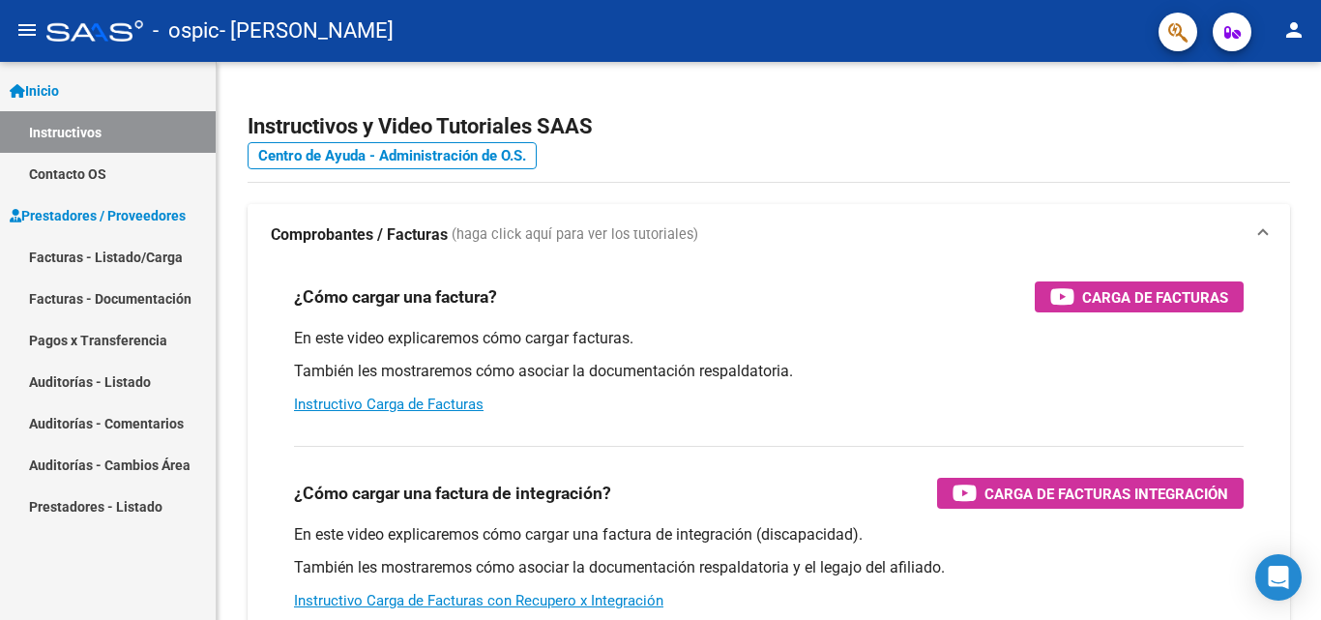
click at [141, 261] on link "Facturas - Listado/Carga" at bounding box center [108, 257] width 216 height 42
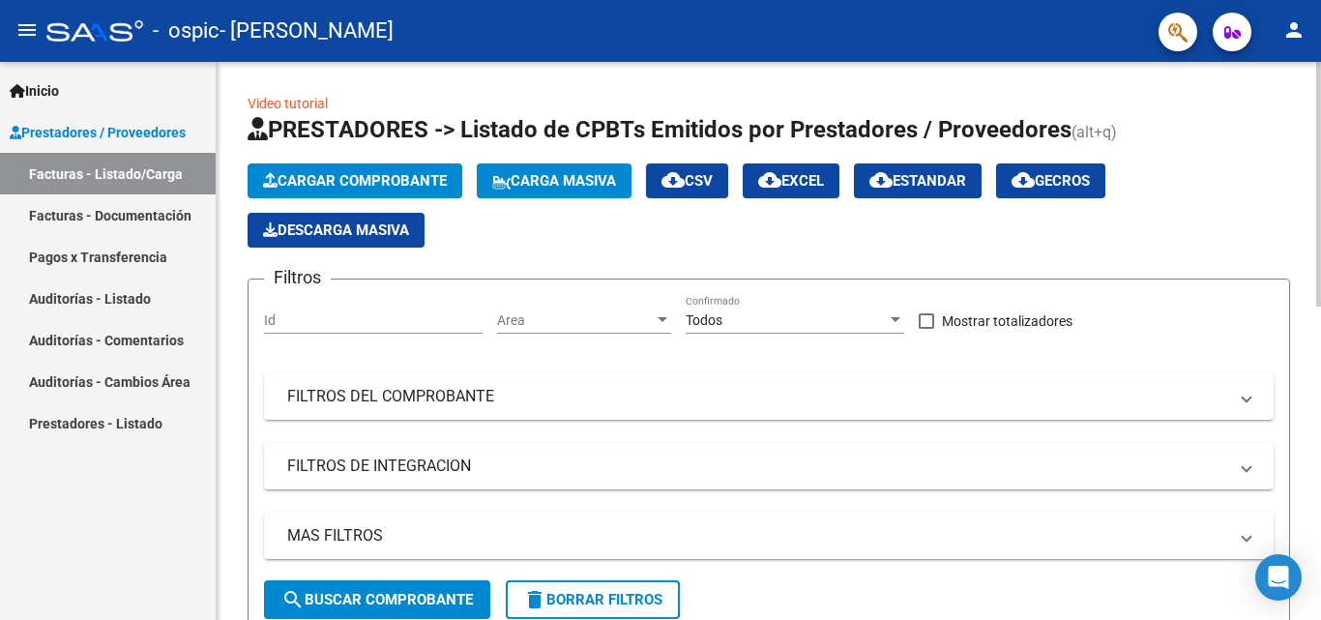
scroll to position [558, 0]
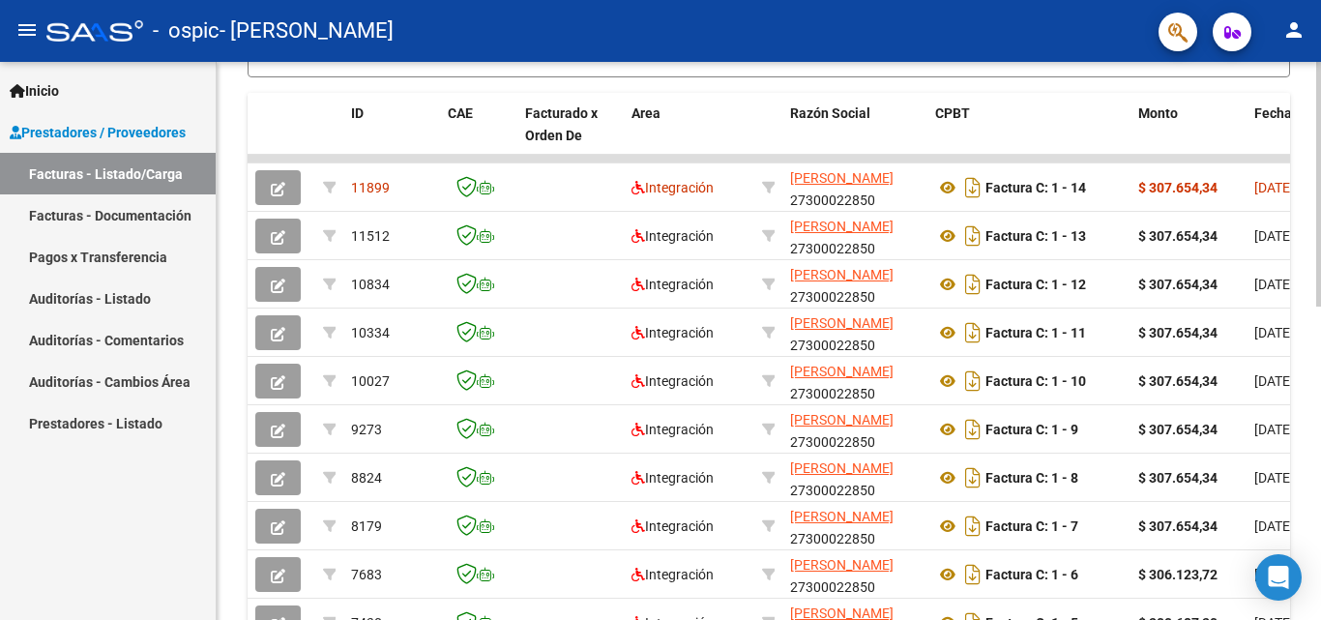
click at [1305, 572] on div at bounding box center [1318, 341] width 5 height 558
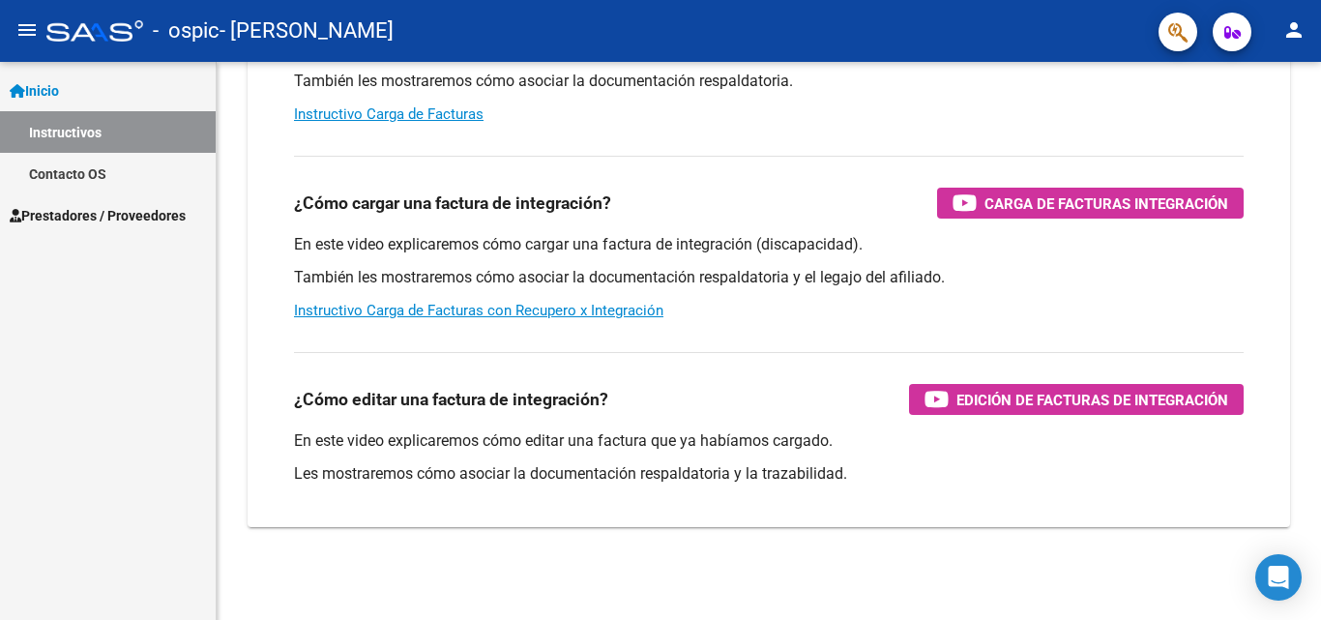
scroll to position [290, 0]
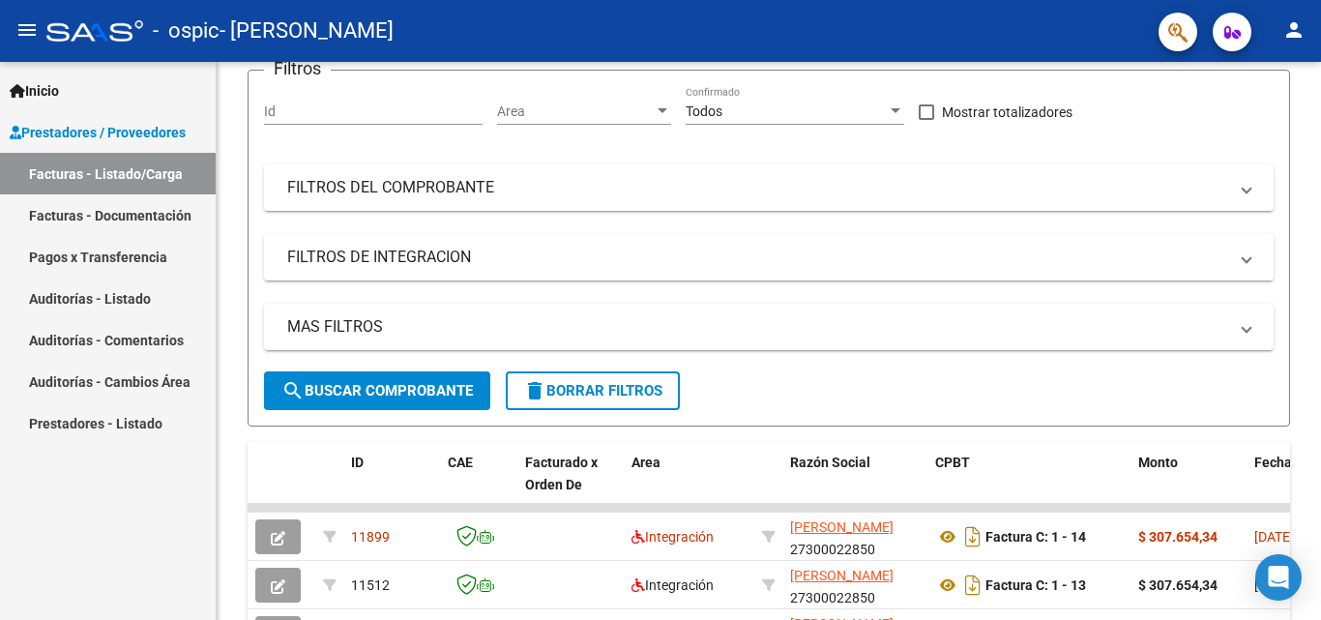
scroll to position [558, 0]
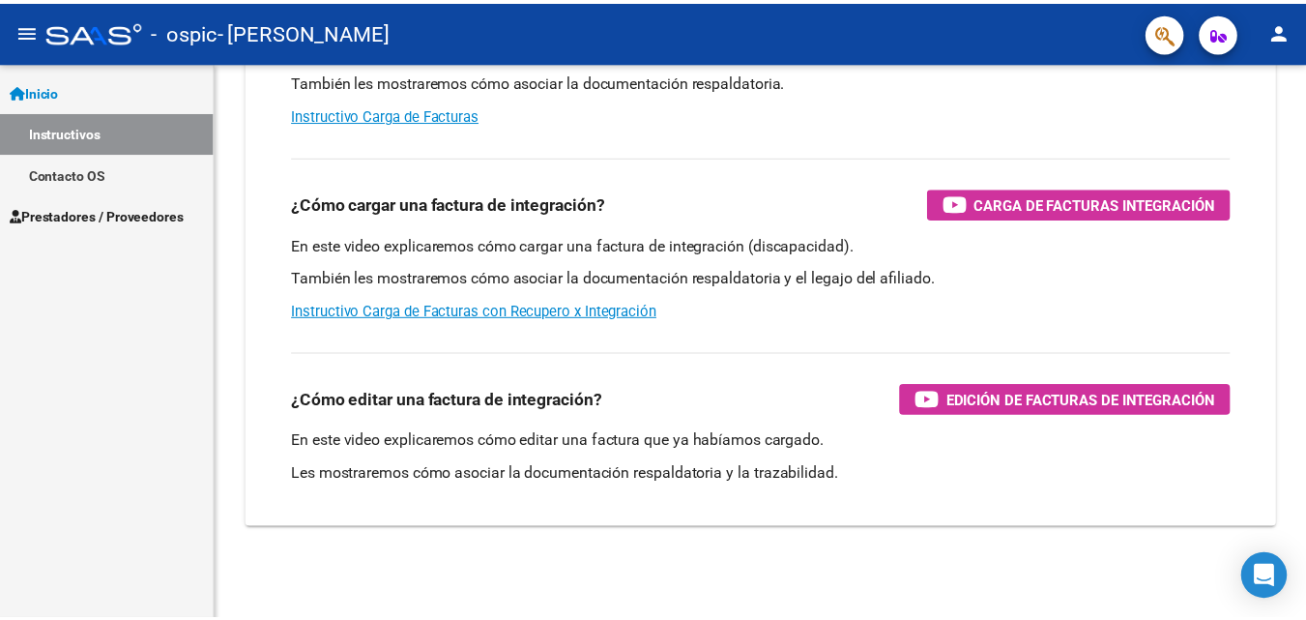
scroll to position [290, 0]
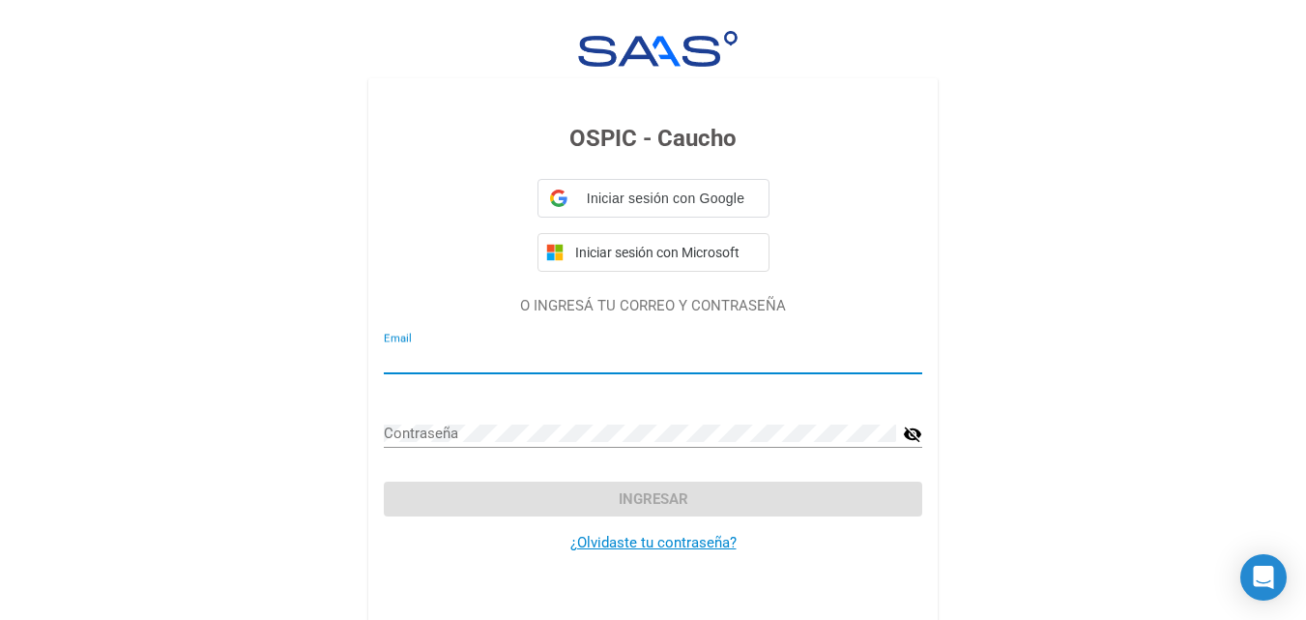
type input "[EMAIL_ADDRESS][DOMAIN_NAME]"
